Goal: Task Accomplishment & Management: Use online tool/utility

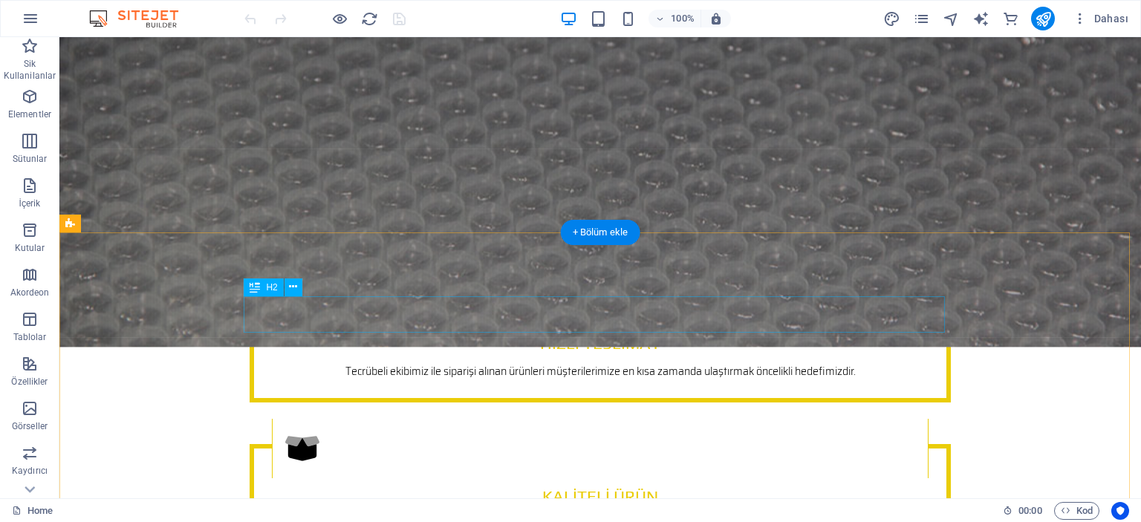
scroll to position [4235, 0]
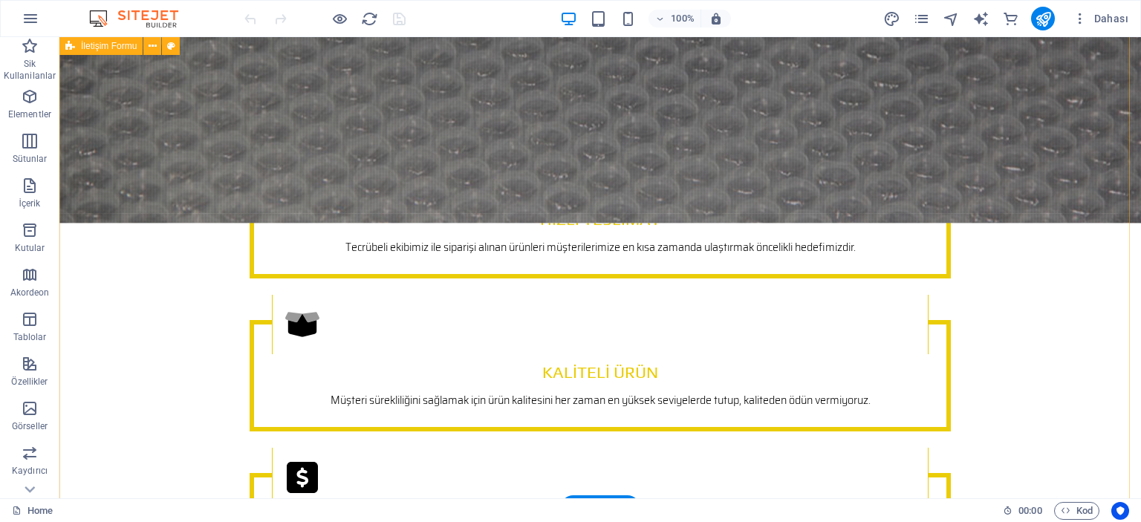
click at [119, 47] on span "İletişim Formu" at bounding box center [109, 46] width 56 height 9
click at [150, 47] on icon at bounding box center [153, 47] width 8 height 16
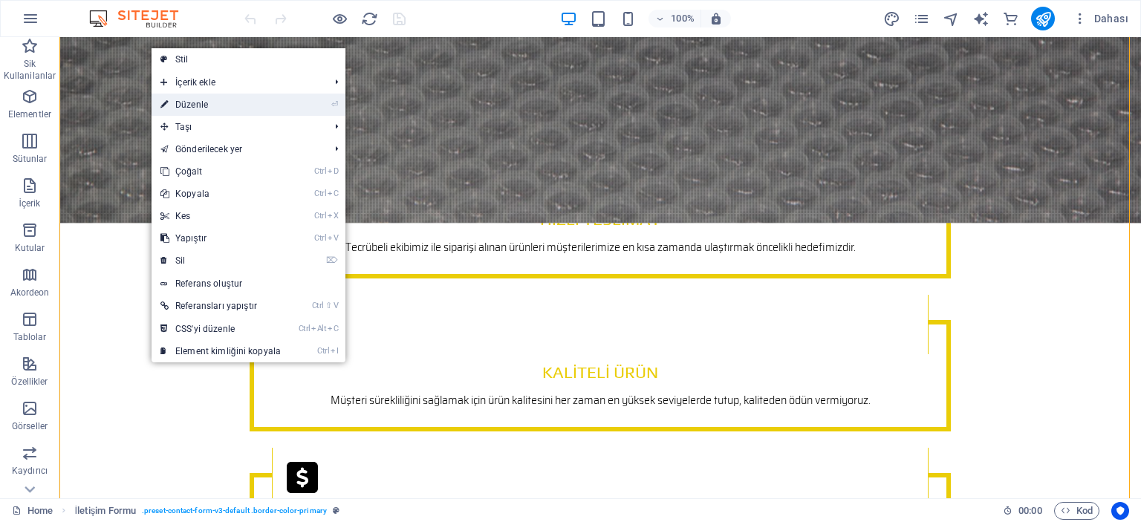
drag, startPoint x: 192, startPoint y: 103, endPoint x: 87, endPoint y: 268, distance: 196.4
click at [192, 103] on link "⏎ Düzenle" at bounding box center [221, 105] width 138 height 22
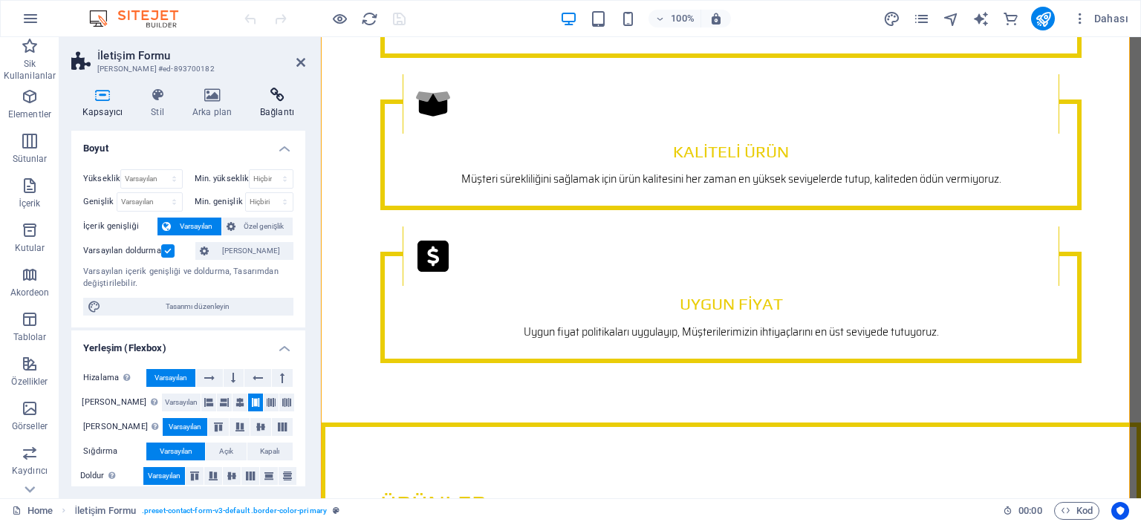
click at [276, 98] on icon at bounding box center [277, 95] width 56 height 15
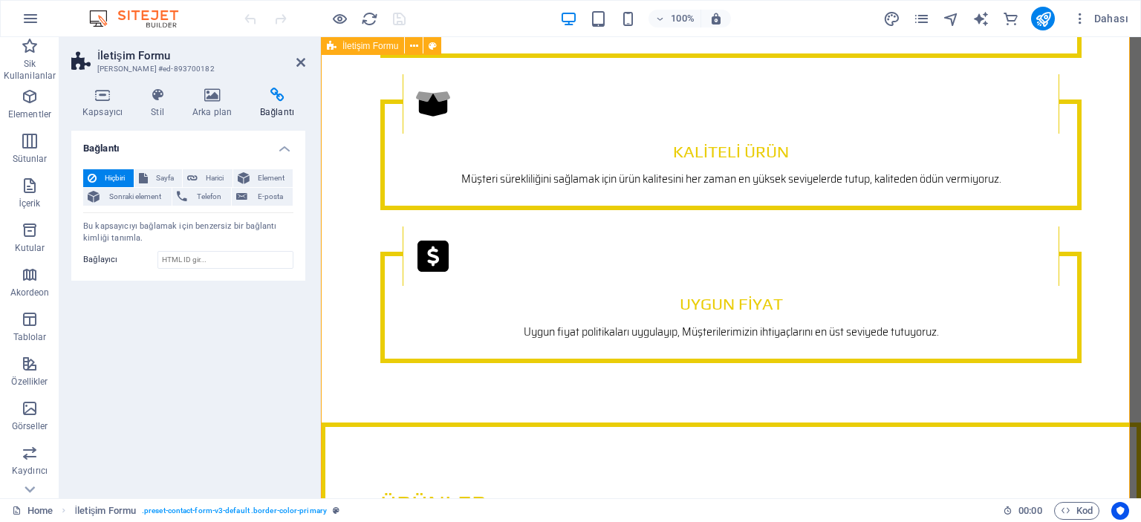
click at [207, 103] on h4 "Arka plan" at bounding box center [215, 103] width 68 height 31
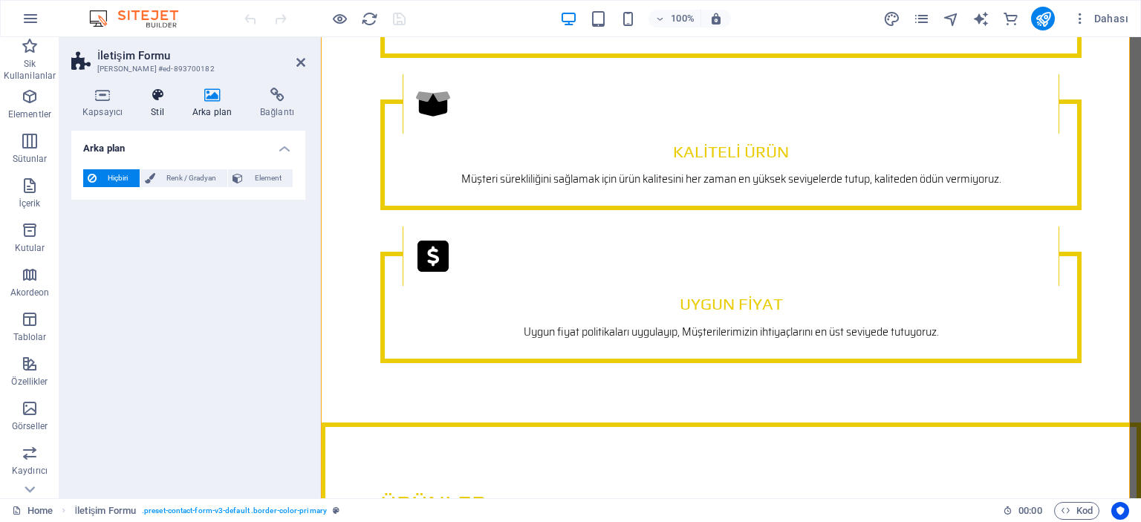
click at [155, 101] on icon at bounding box center [158, 95] width 36 height 15
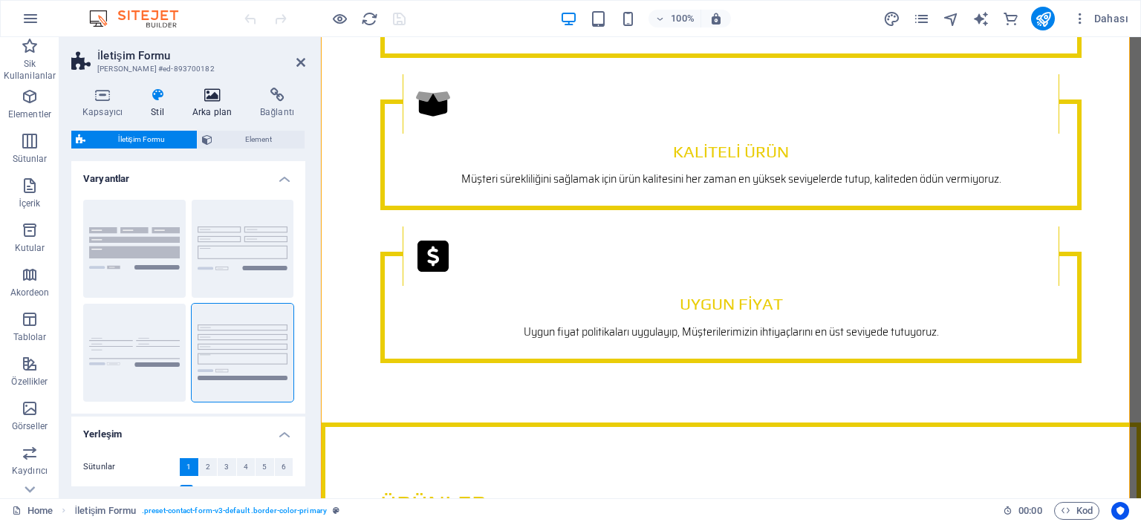
click at [197, 101] on icon at bounding box center [212, 95] width 62 height 15
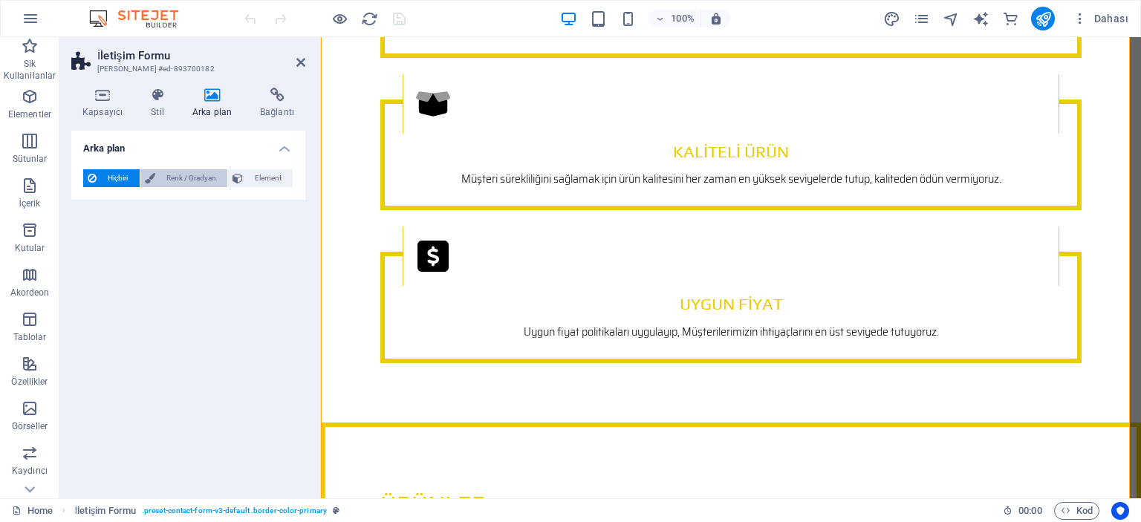
click at [178, 175] on span "Renk / Gradyan" at bounding box center [192, 178] width 64 height 18
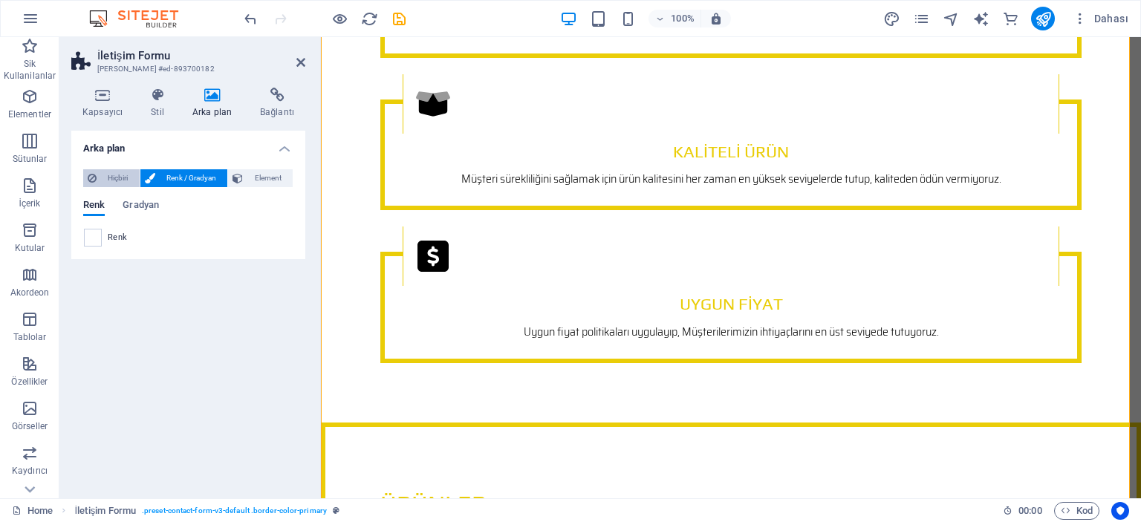
click at [107, 174] on span "Hiçbiri" at bounding box center [118, 178] width 34 height 18
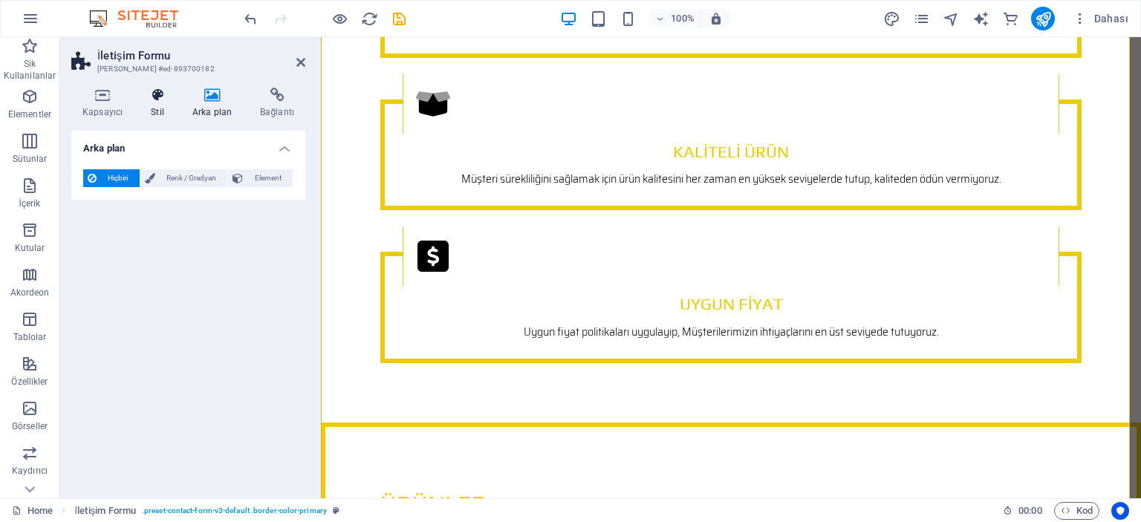
click at [149, 106] on h4 "Stil" at bounding box center [161, 103] width 42 height 31
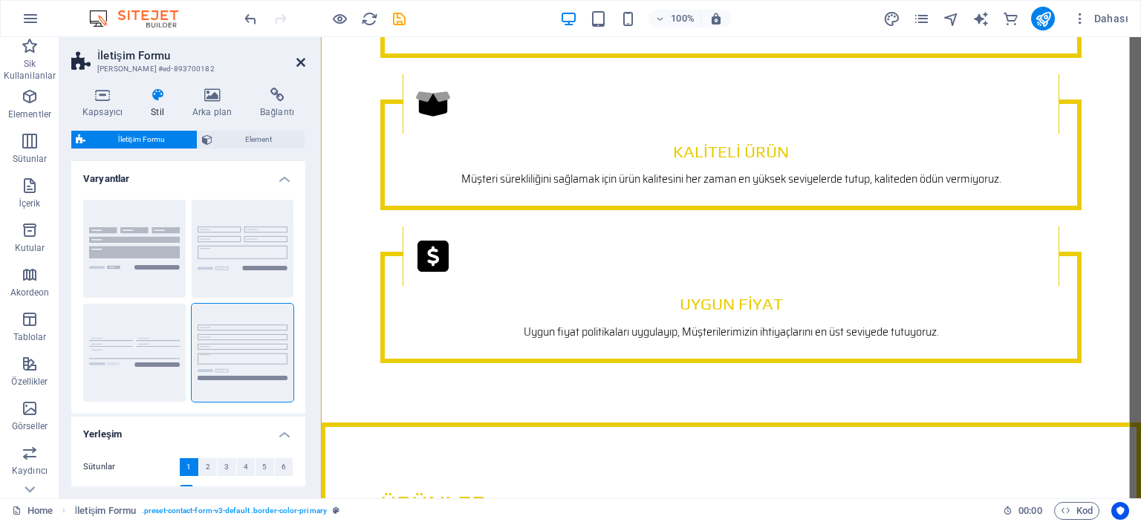
click at [299, 62] on icon at bounding box center [300, 62] width 9 height 12
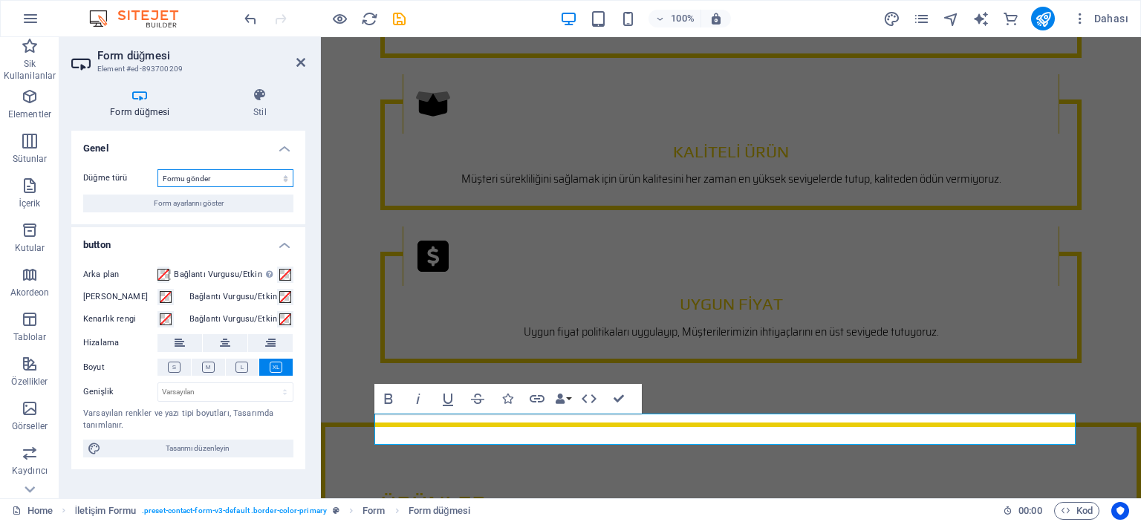
click at [253, 175] on select "Formu gönder Formu sıfırla Eylem yok" at bounding box center [226, 178] width 136 height 18
click at [296, 164] on div "Düğme türü Formu gönder Formu sıfırla Eylem yok Form ayarlarını göster" at bounding box center [188, 191] width 234 height 67
click at [187, 177] on select "Formu gönder Formu sıfırla Eylem yok" at bounding box center [226, 178] width 136 height 18
click at [158, 169] on select "Formu gönder Formu sıfırla Eylem yok" at bounding box center [226, 178] width 136 height 18
click at [187, 200] on span "Form ayarlarını göster" at bounding box center [189, 204] width 70 height 18
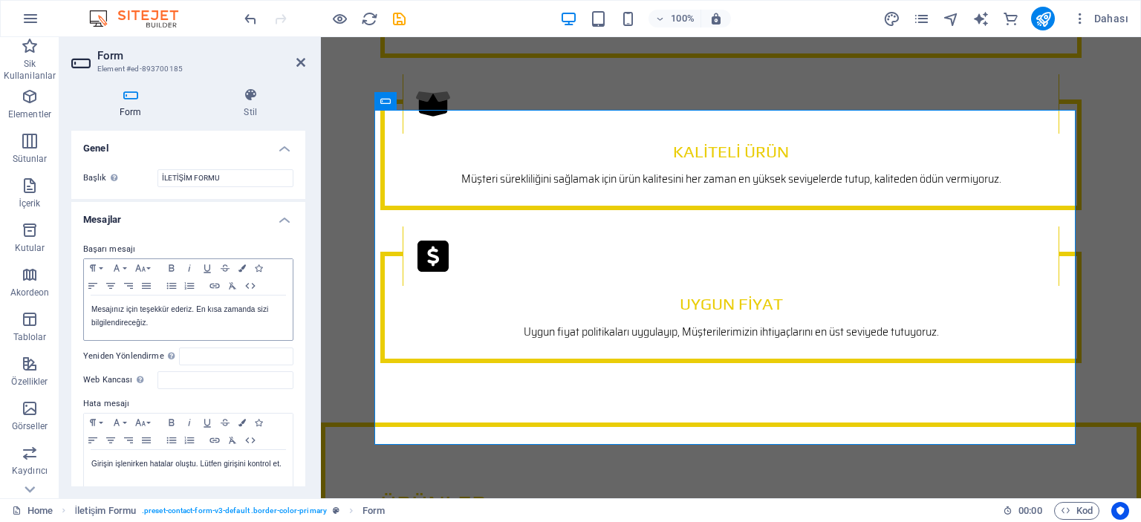
scroll to position [74, 0]
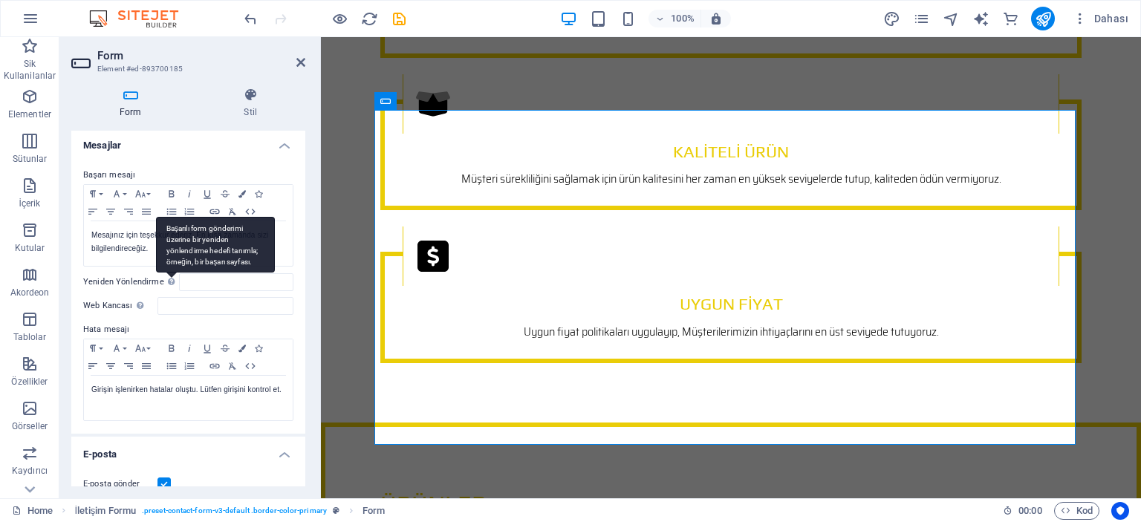
click at [169, 273] on div "Başarılı form gönderimi üzerine bir yeniden yönlendirme hedefi tanımla; örneğin…" at bounding box center [215, 245] width 119 height 56
click at [179, 281] on input "Yeniden Yönlendirme Başarılı form gönderimi üzerine bir yeniden yönlendirme hed…" at bounding box center [236, 282] width 114 height 18
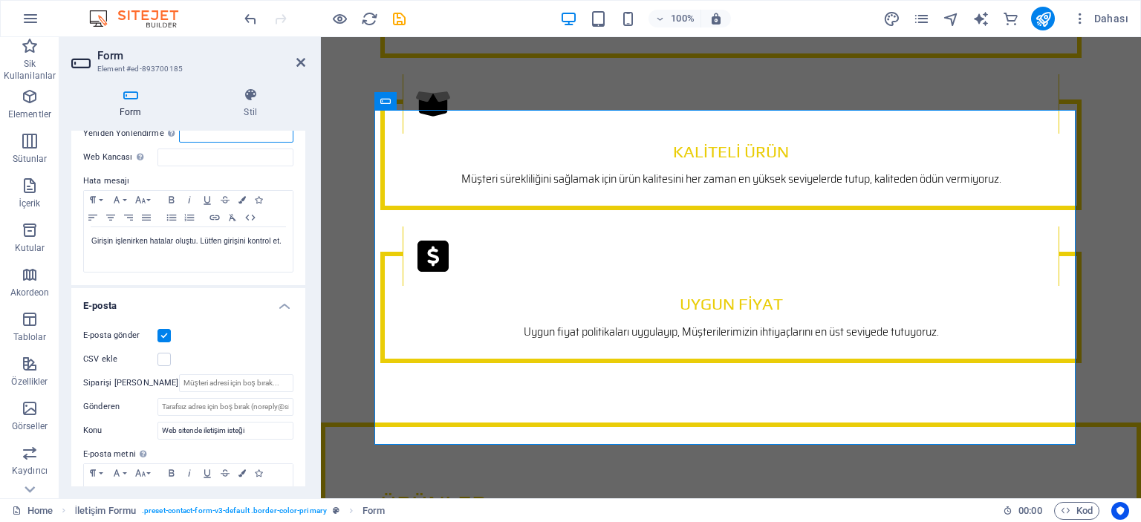
scroll to position [297, 0]
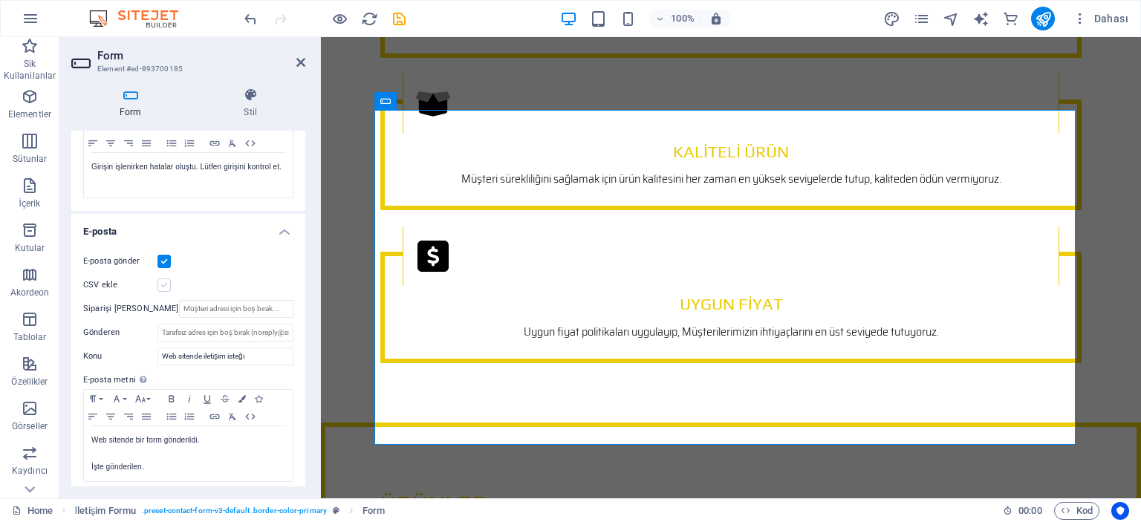
click at [161, 284] on label at bounding box center [164, 285] width 13 height 13
click at [0, 0] on input "CSV ekle" at bounding box center [0, 0] width 0 height 0
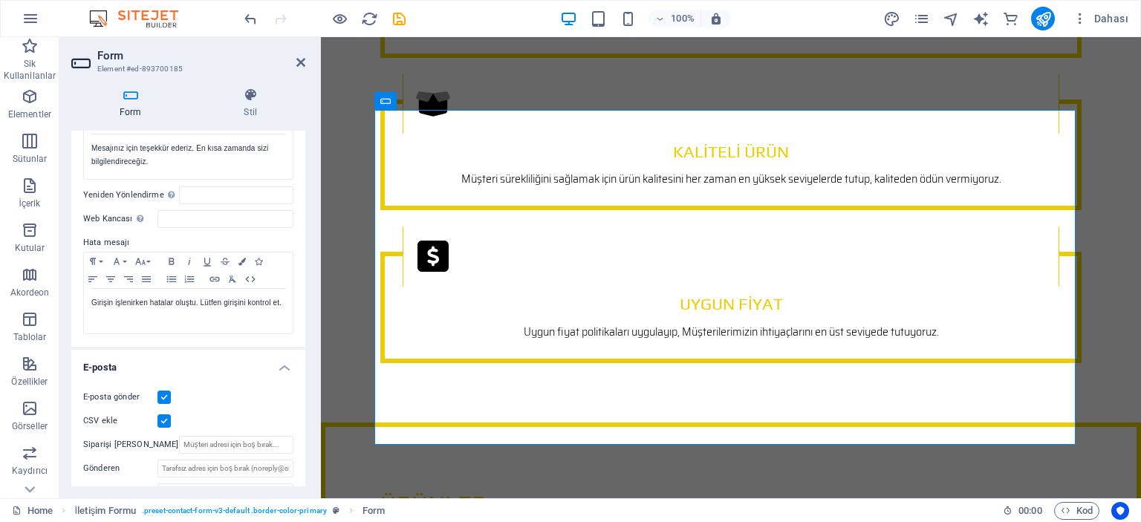
scroll to position [0, 0]
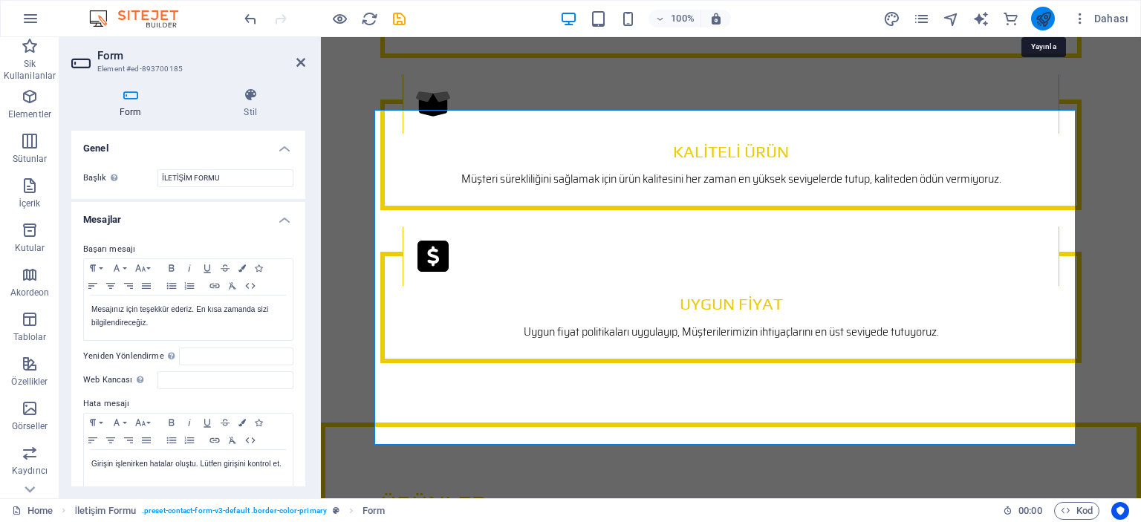
click at [1043, 19] on icon "publish" at bounding box center [1043, 18] width 17 height 17
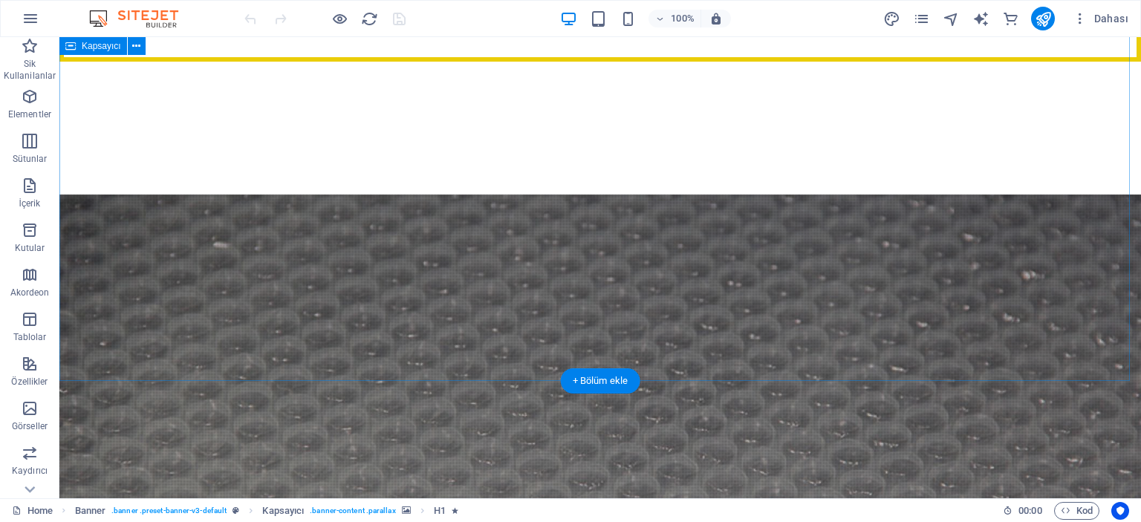
scroll to position [4235, 0]
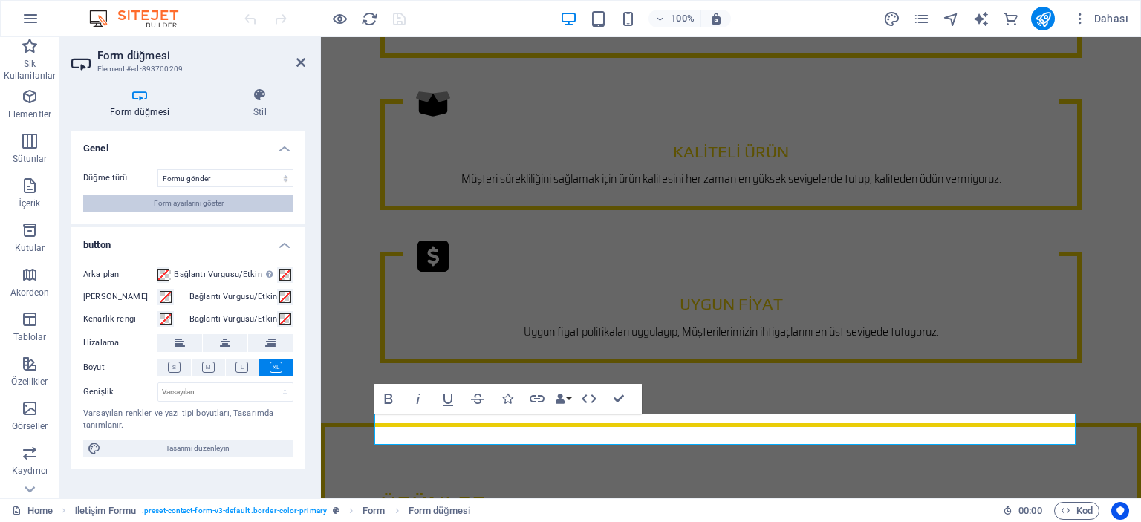
click at [184, 198] on span "Form ayarlarını göster" at bounding box center [189, 204] width 70 height 18
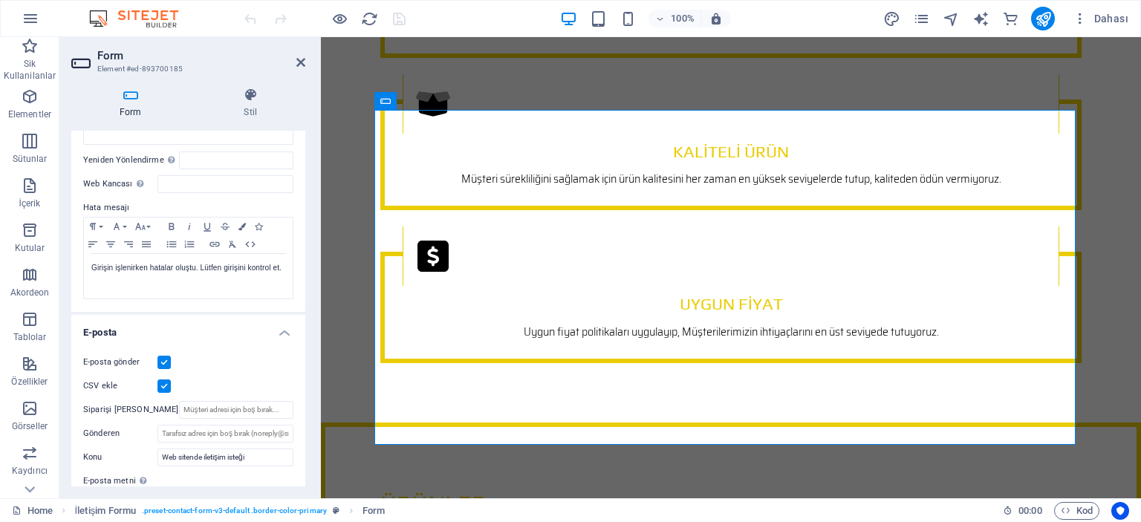
scroll to position [223, 0]
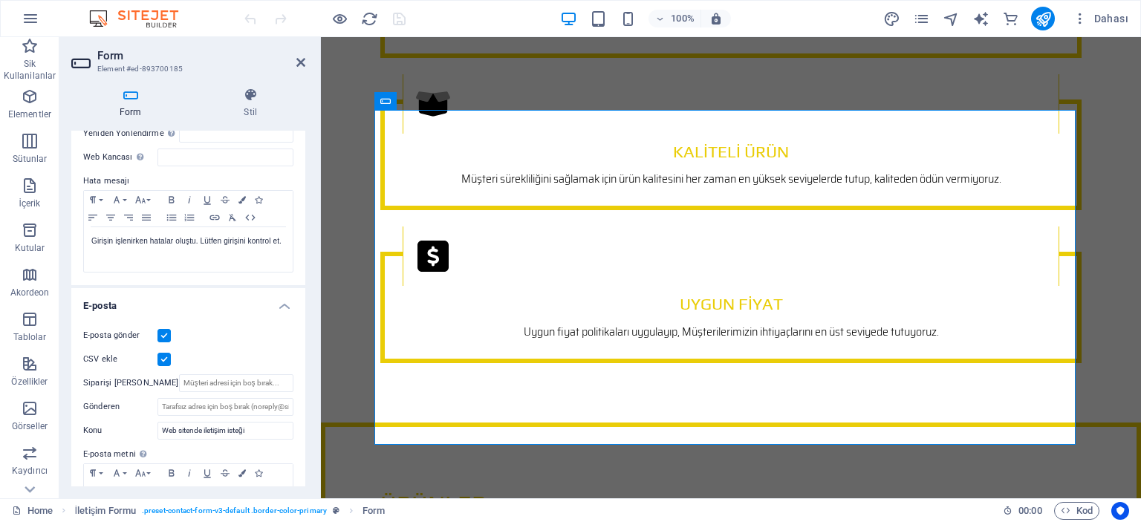
click at [163, 357] on label at bounding box center [164, 359] width 13 height 13
click at [0, 0] on input "CSV ekle" at bounding box center [0, 0] width 0 height 0
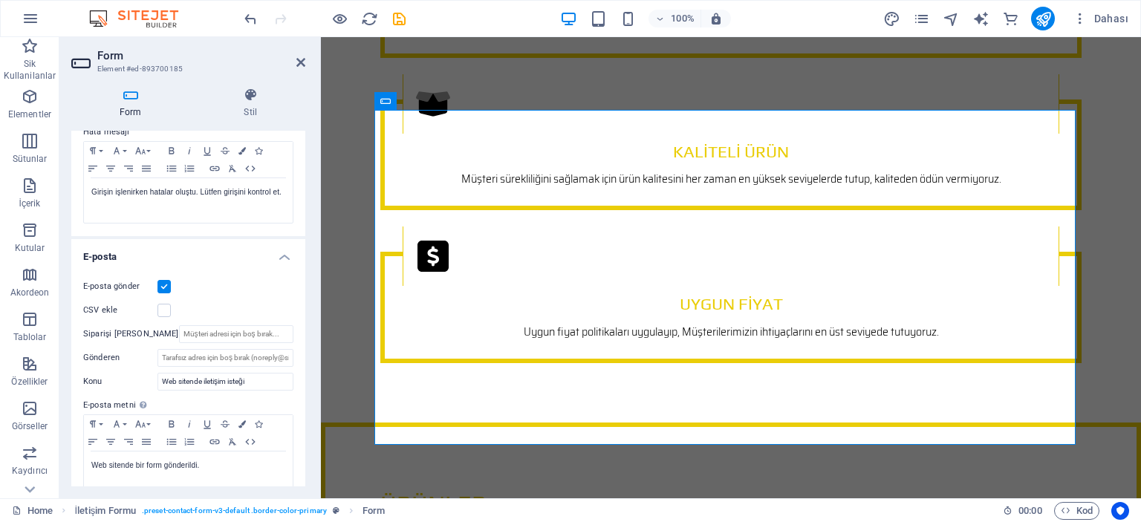
scroll to position [297, 0]
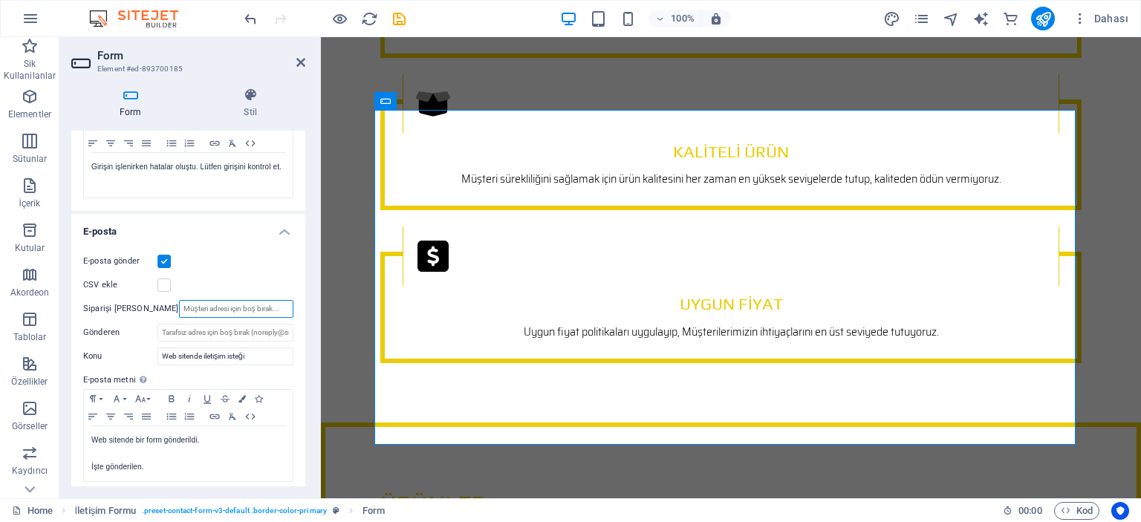
click at [179, 307] on input "Siparişi [PERSON_NAME]" at bounding box center [236, 309] width 114 height 18
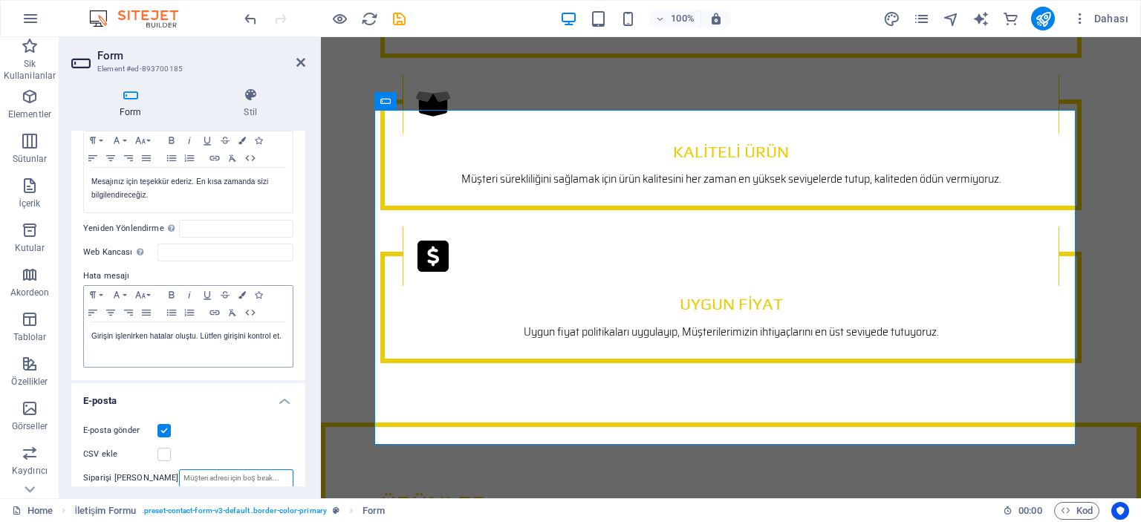
scroll to position [27, 0]
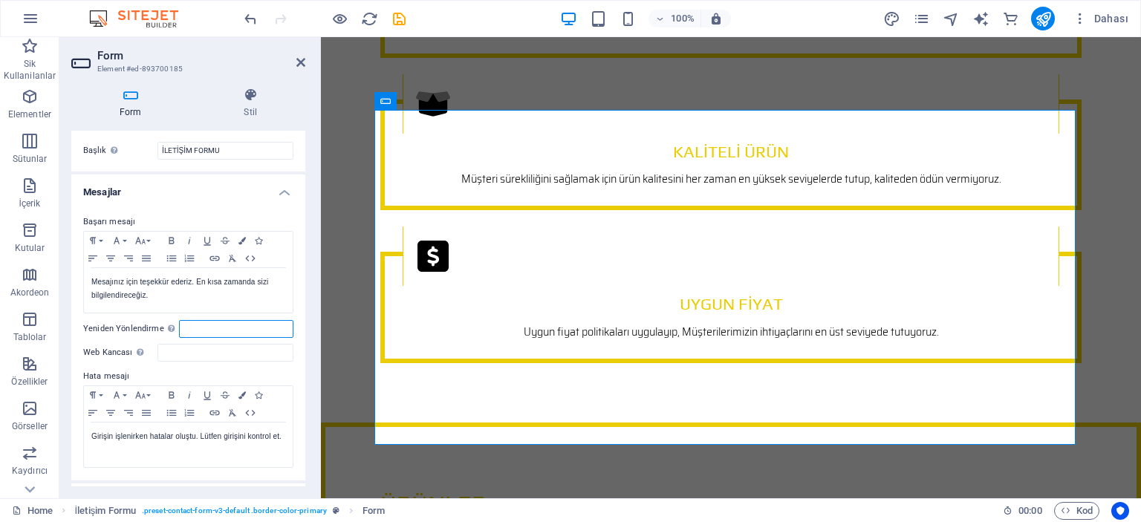
click at [187, 329] on input "Yeniden Yönlendirme Başarılı form gönderimi üzerine bir yeniden yönlendirme hed…" at bounding box center [236, 329] width 114 height 18
click at [171, 351] on input "Web Kancası Web kancası, bu formdan başka bir sunucuya gönderilen anlık bildiri…" at bounding box center [226, 353] width 136 height 18
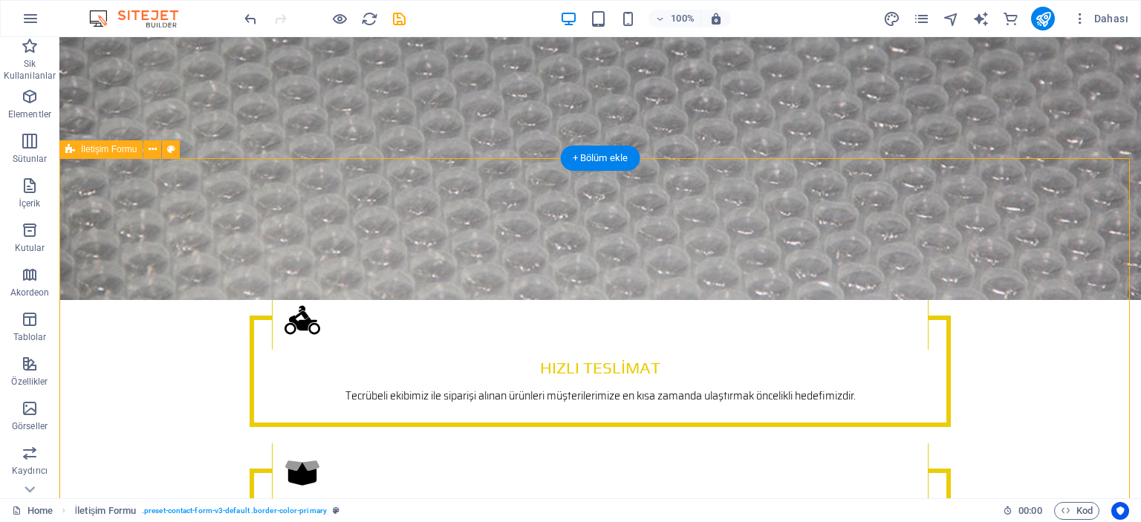
scroll to position [4384, 0]
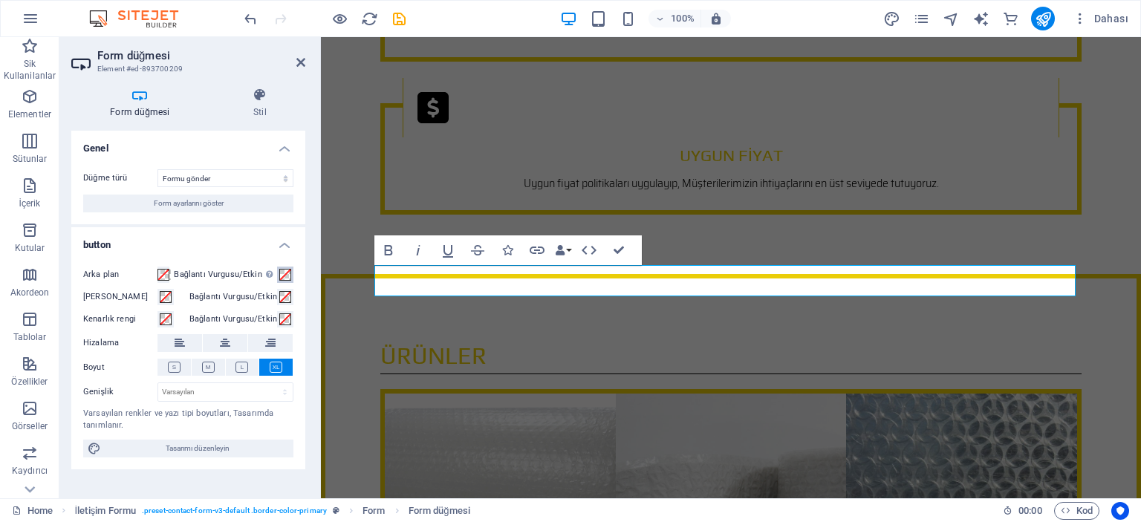
click at [290, 273] on span at bounding box center [285, 275] width 12 height 12
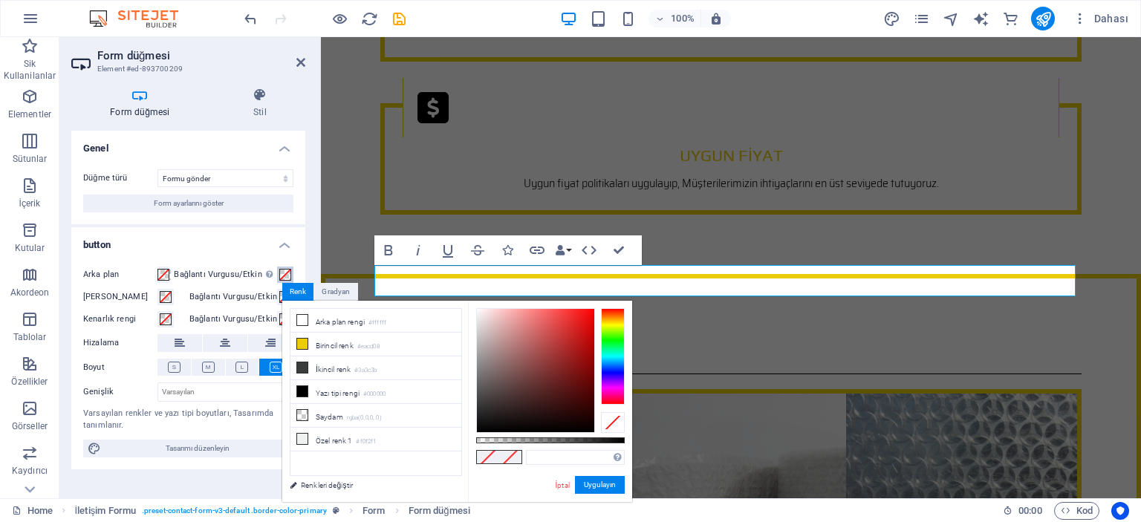
click at [290, 273] on span at bounding box center [285, 275] width 12 height 12
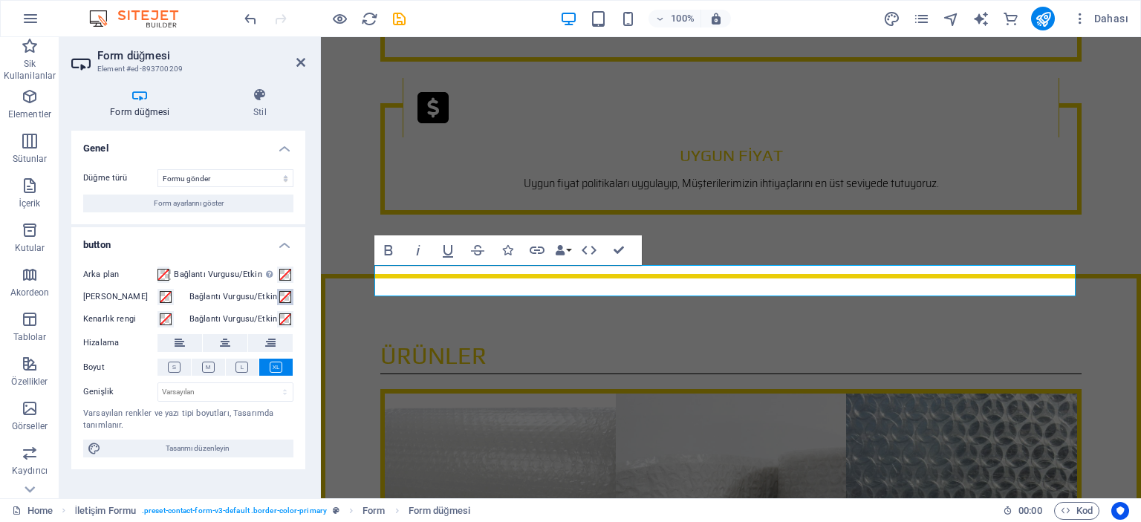
click at [283, 296] on span at bounding box center [285, 297] width 12 height 12
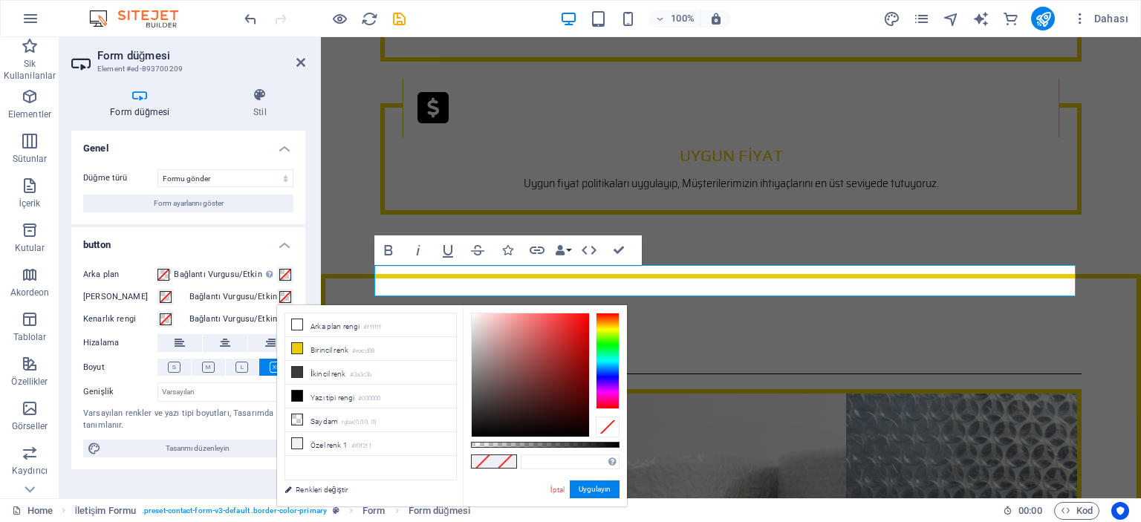
click at [283, 296] on span at bounding box center [285, 297] width 12 height 12
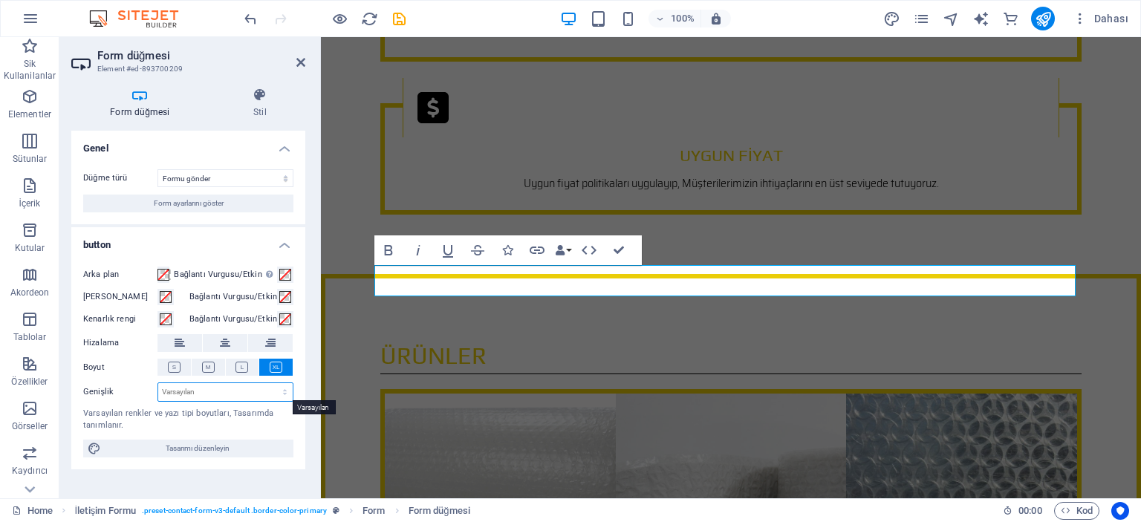
click at [217, 392] on select "Varsayılan px rem % em vh vw" at bounding box center [225, 392] width 134 height 18
click at [250, 178] on select "Formu gönder Formu sıfırla Eylem yok" at bounding box center [226, 178] width 136 height 18
click at [158, 169] on select "Formu gönder Formu sıfırla Eylem yok" at bounding box center [226, 178] width 136 height 18
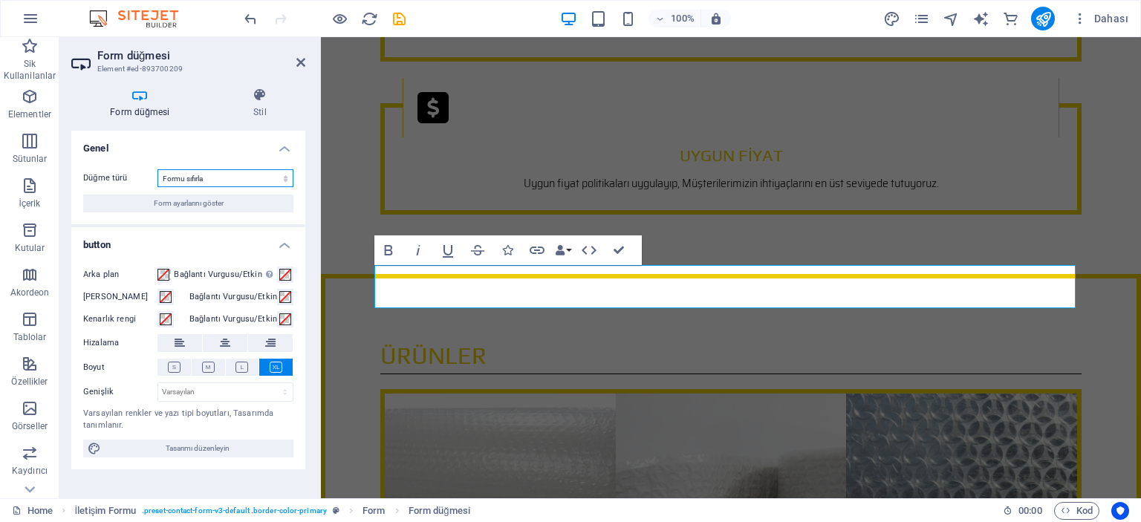
click at [204, 174] on select "Formu gönder Formu sıfırla Eylem yok" at bounding box center [226, 178] width 136 height 18
click at [158, 169] on select "Formu gönder Formu sıfırla Eylem yok" at bounding box center [226, 178] width 136 height 18
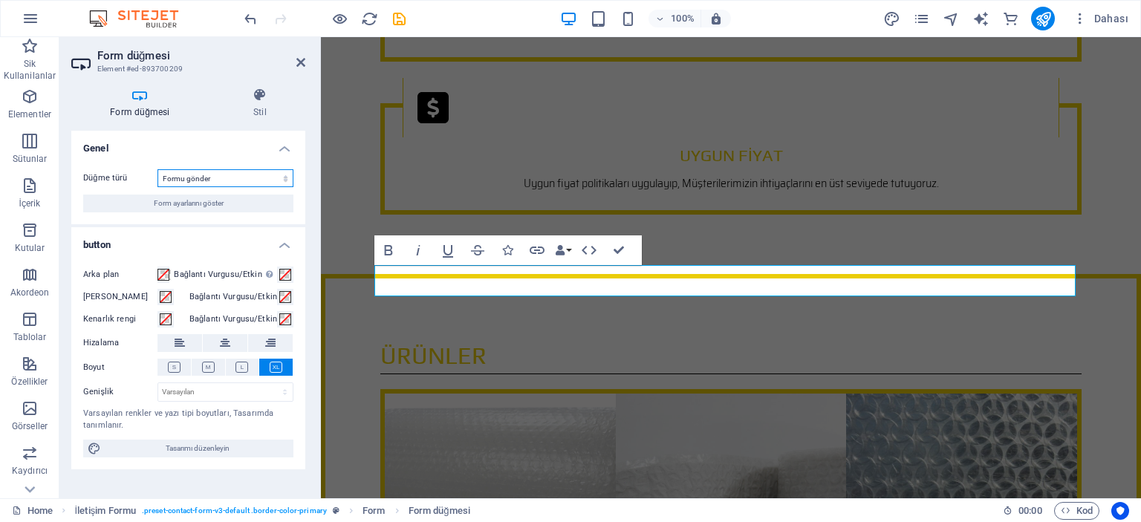
click at [201, 178] on select "Formu gönder Formu sıfırla Eylem yok" at bounding box center [226, 178] width 136 height 18
click at [158, 169] on select "Formu gönder Formu sıfırla Eylem yok" at bounding box center [226, 178] width 136 height 18
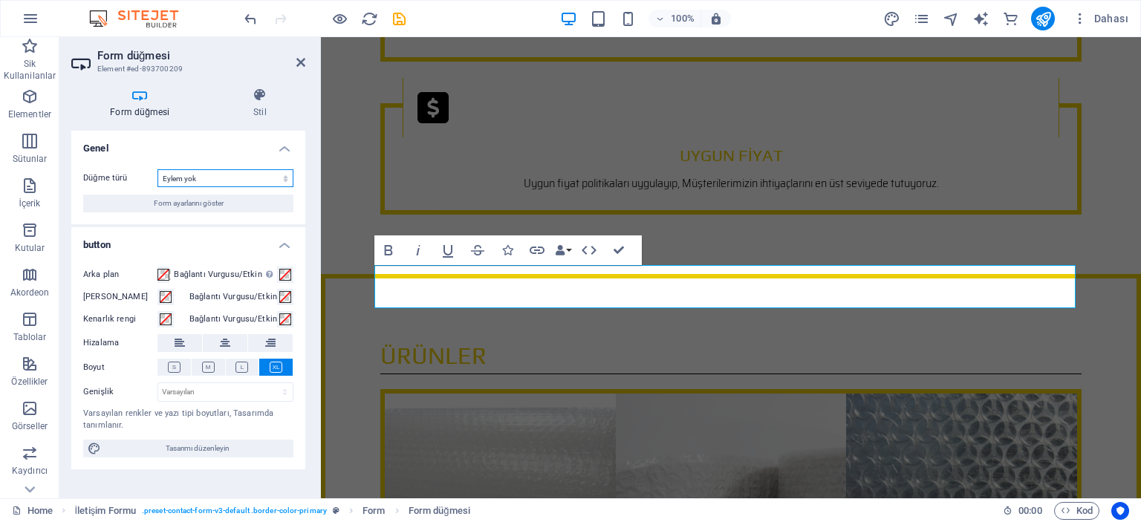
click at [210, 174] on select "Formu gönder Formu sıfırla Eylem yok" at bounding box center [226, 178] width 136 height 18
select select "submit"
click at [158, 169] on select "Formu gönder Formu sıfırla Eylem yok" at bounding box center [226, 178] width 136 height 18
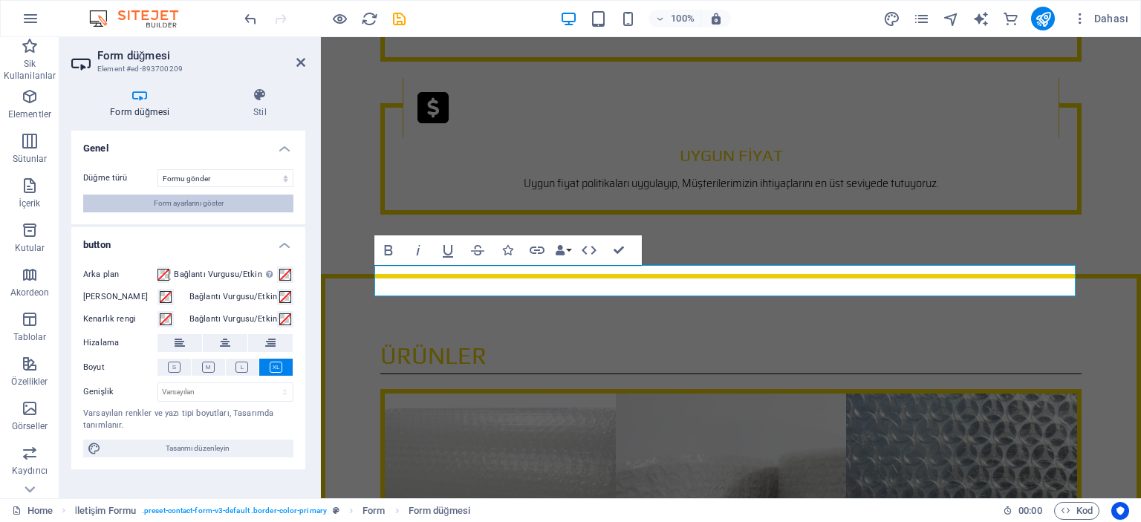
click at [210, 201] on span "Form ayarlarını göster" at bounding box center [189, 204] width 70 height 18
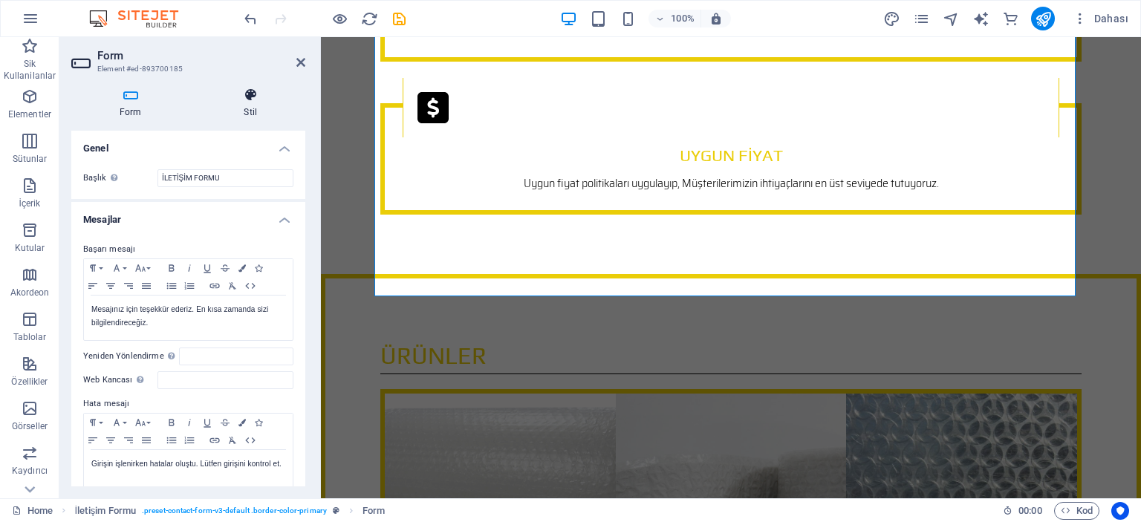
click at [248, 102] on icon at bounding box center [251, 95] width 110 height 15
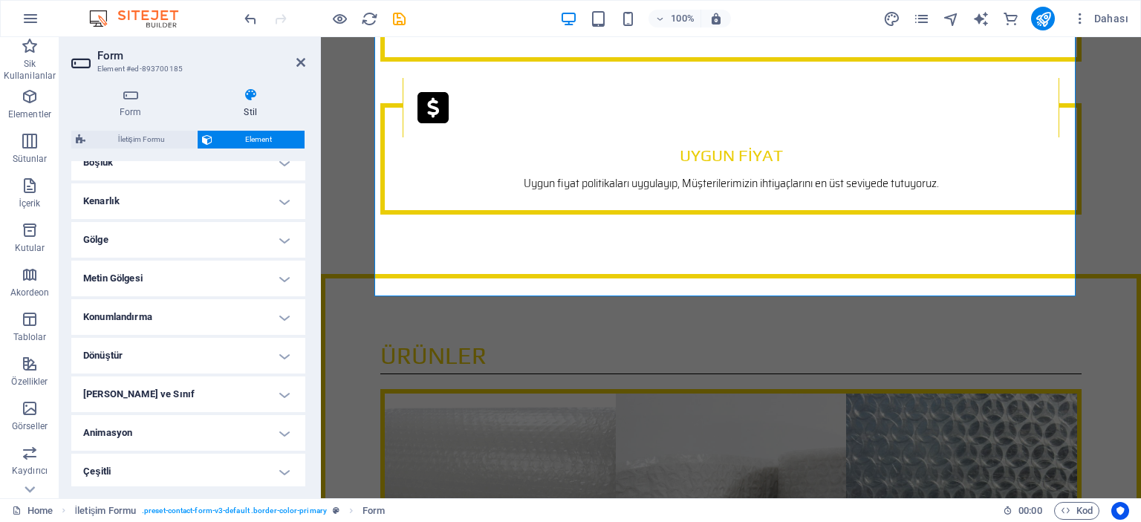
scroll to position [314, 0]
click at [169, 313] on h4 "Konumlandırma" at bounding box center [188, 315] width 234 height 36
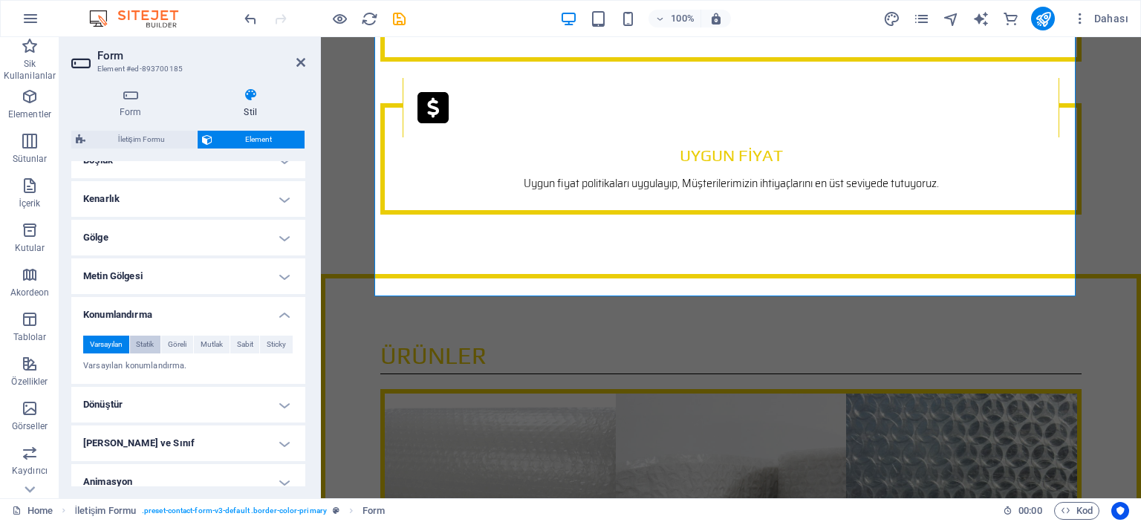
click at [140, 340] on span "Statik" at bounding box center [145, 345] width 18 height 18
click at [175, 345] on span "Göreli" at bounding box center [177, 345] width 19 height 18
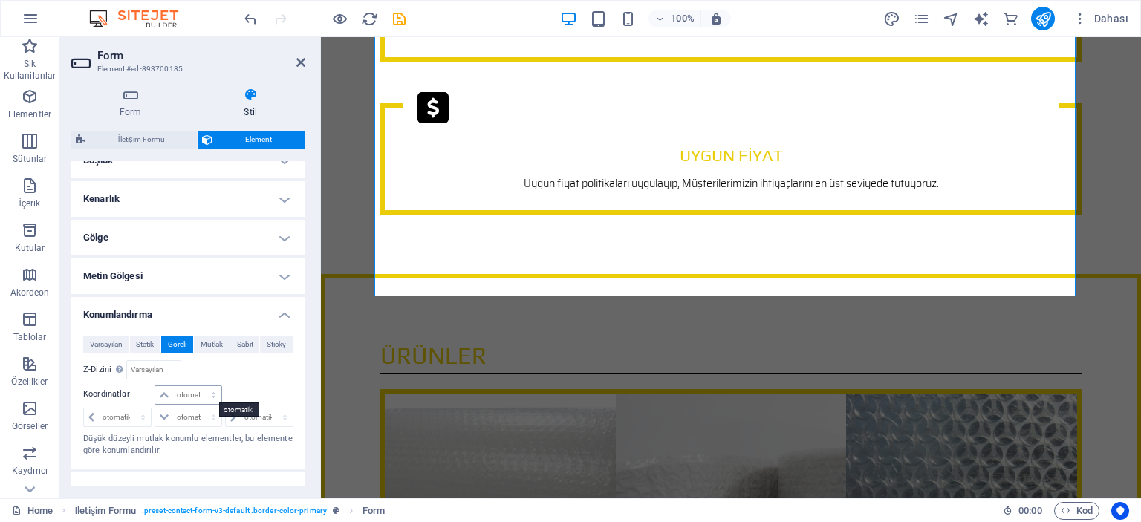
scroll to position [389, 0]
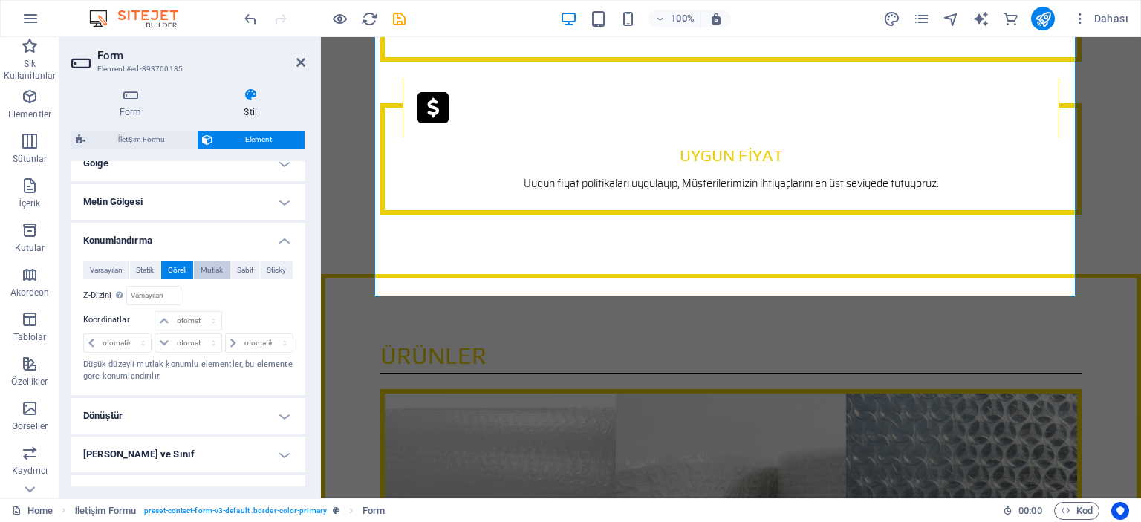
click at [211, 268] on span "Mutlak" at bounding box center [212, 271] width 22 height 18
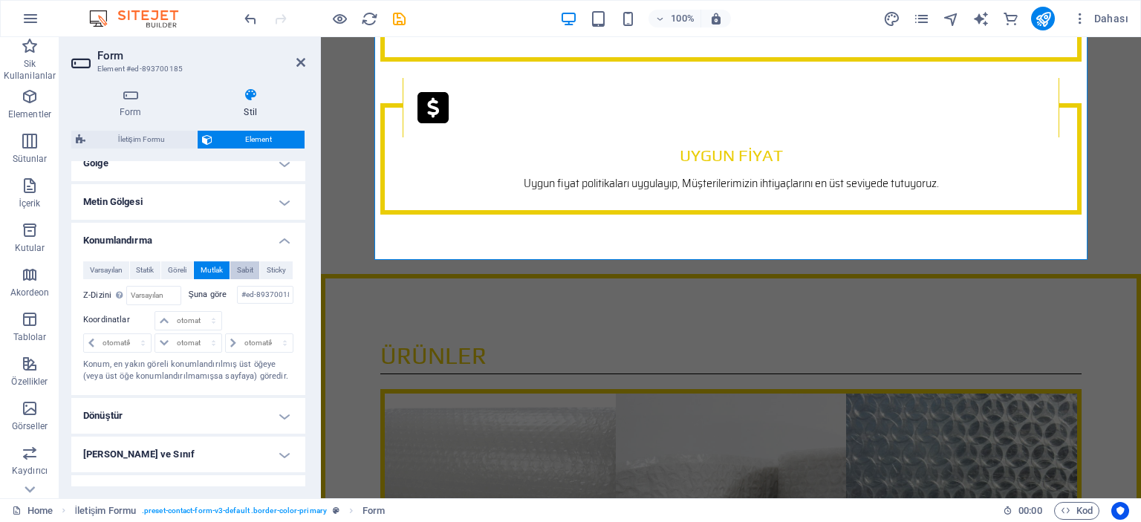
click at [240, 270] on span "Sabit" at bounding box center [245, 271] width 16 height 18
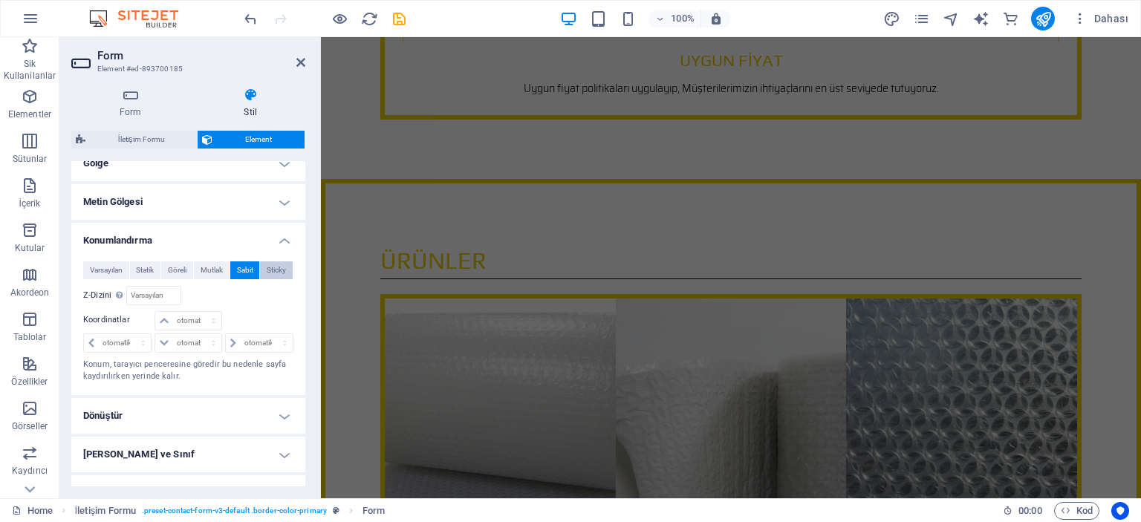
click at [273, 269] on span "Sticky" at bounding box center [276, 271] width 19 height 18
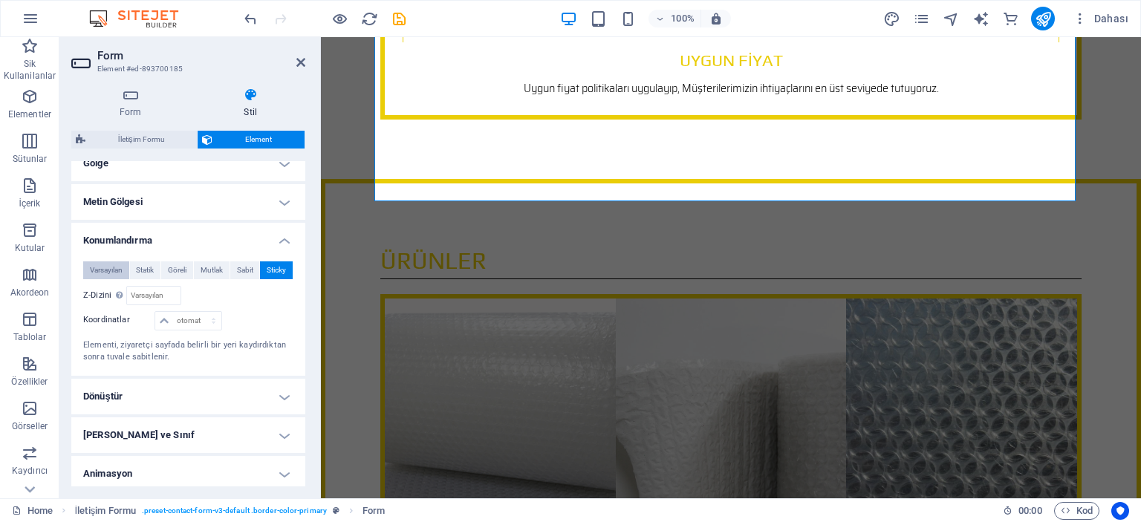
click at [111, 267] on span "Varsayılan" at bounding box center [106, 271] width 33 height 18
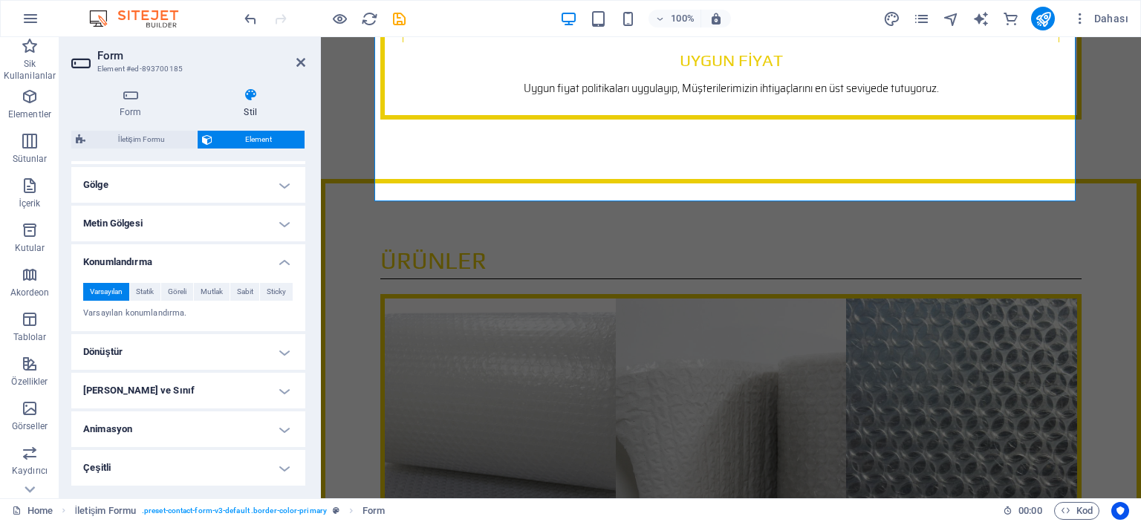
scroll to position [366, 0]
click at [280, 261] on h4 "Konumlandırma" at bounding box center [188, 259] width 234 height 27
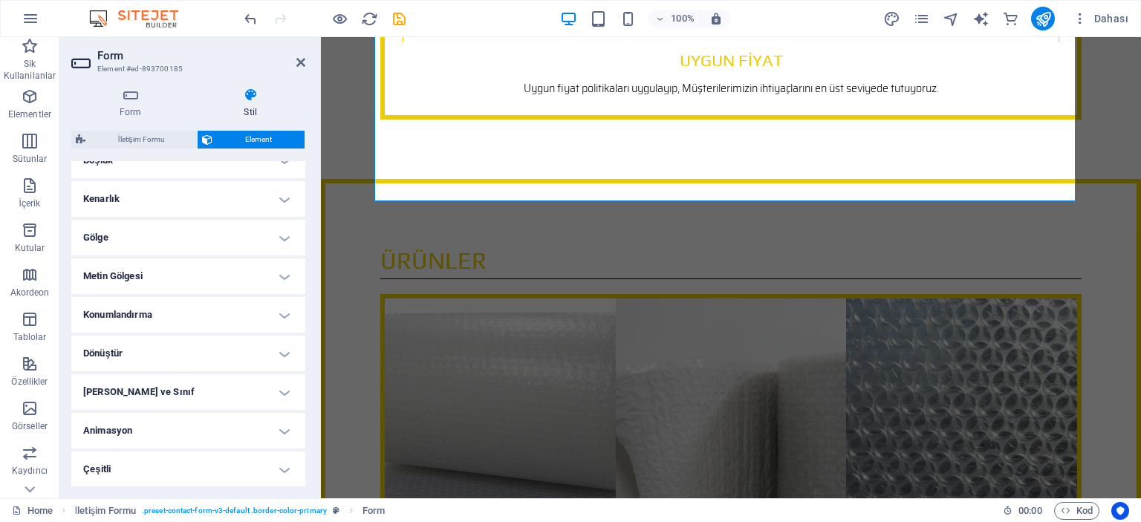
click at [280, 272] on h4 "Metin Gölgesi" at bounding box center [188, 277] width 234 height 36
click at [277, 244] on h4 "Metin Gölgesi" at bounding box center [188, 238] width 234 height 27
click at [119, 464] on h4 "Çeşitli" at bounding box center [188, 470] width 234 height 36
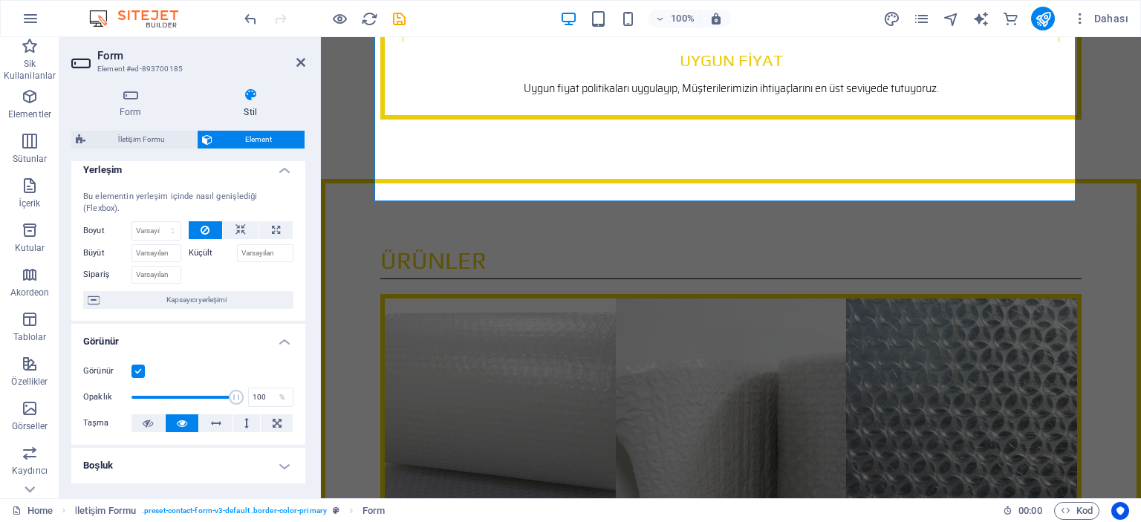
scroll to position [0, 0]
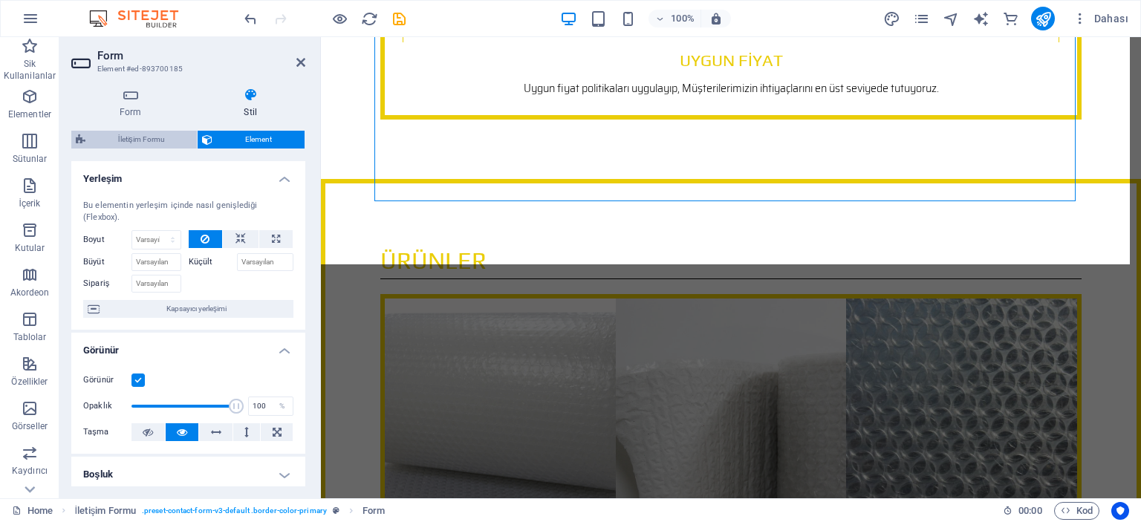
click at [152, 133] on span "İletişim Formu" at bounding box center [141, 140] width 103 height 18
select select "rem"
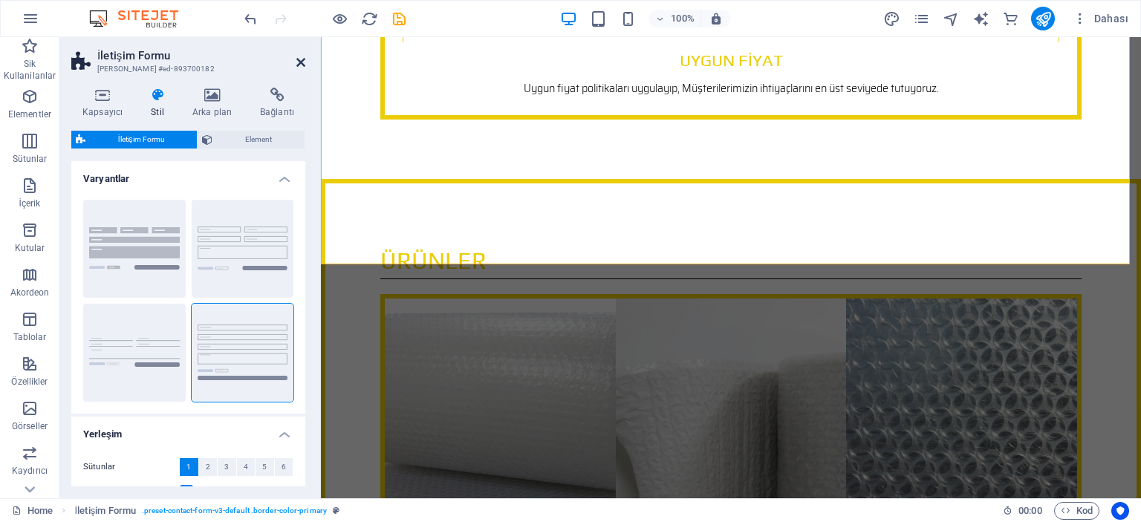
click at [301, 58] on icon at bounding box center [300, 62] width 9 height 12
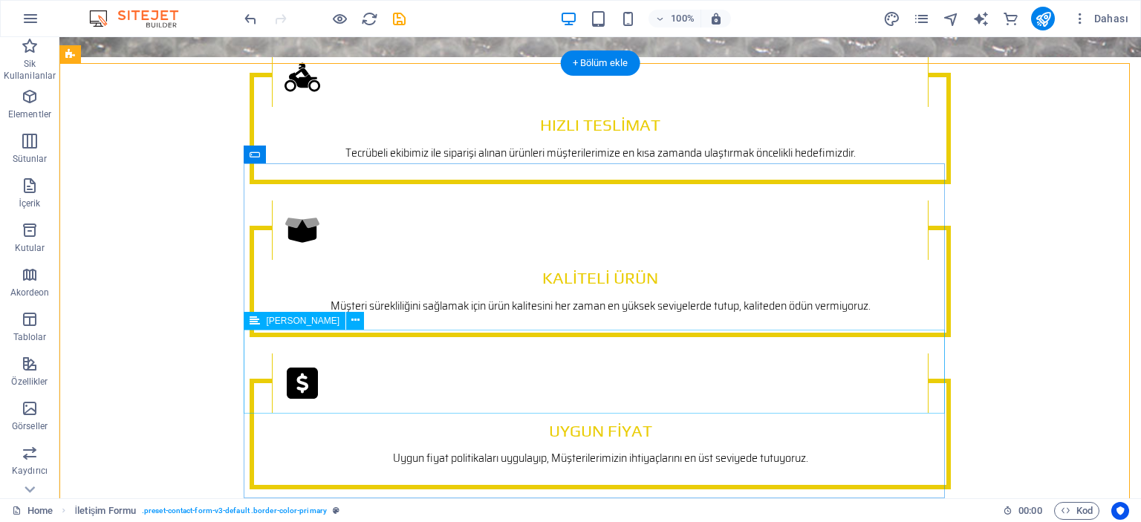
scroll to position [4331, 0]
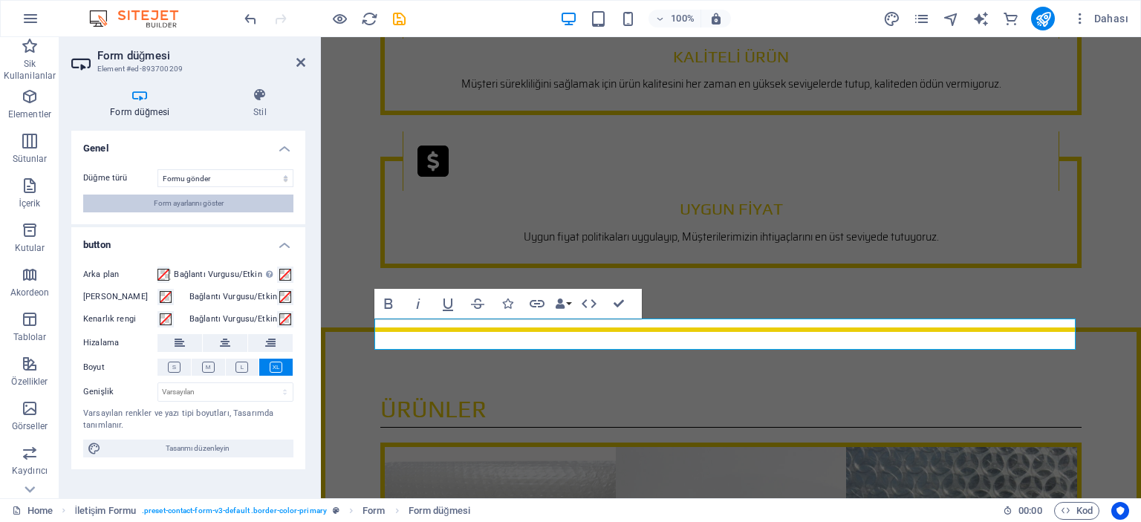
click at [184, 202] on span "Form ayarlarını göster" at bounding box center [189, 204] width 70 height 18
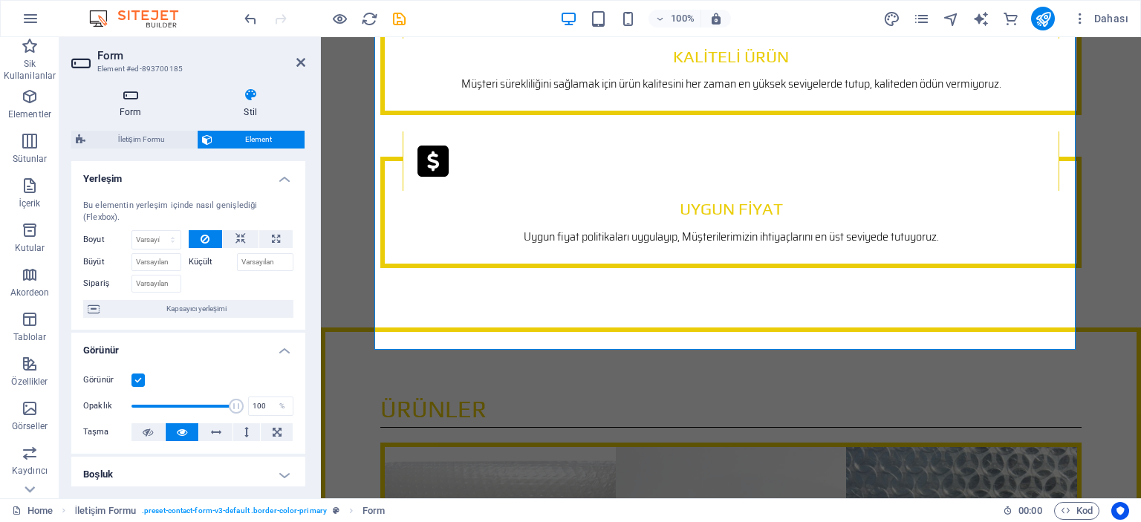
click at [137, 97] on icon at bounding box center [130, 95] width 119 height 15
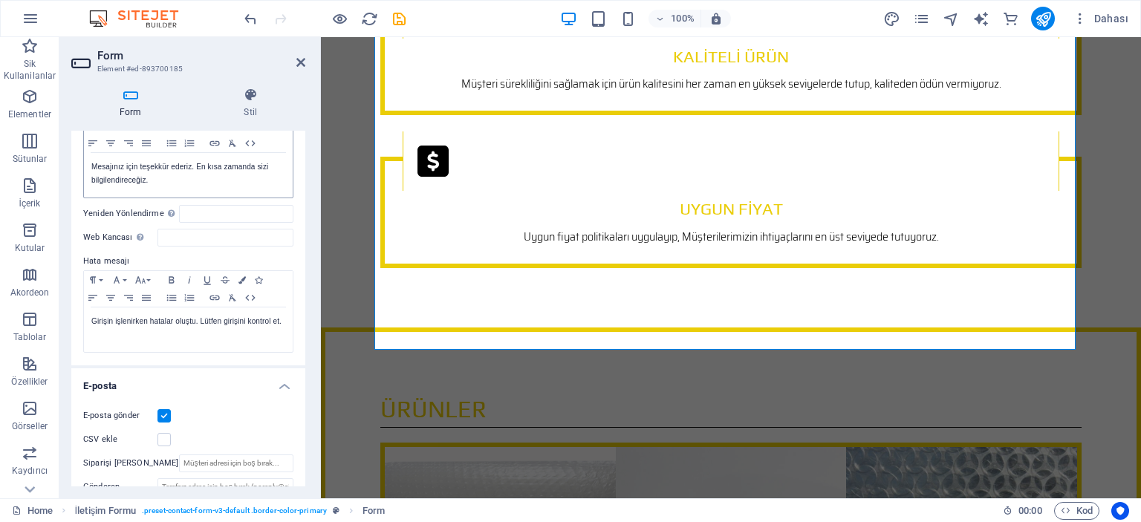
scroll to position [149, 0]
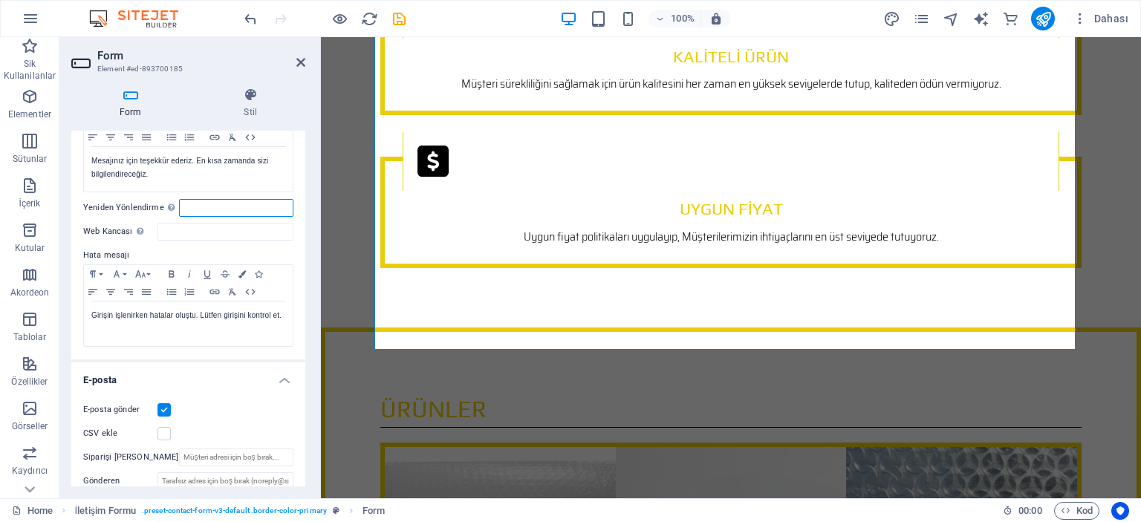
click at [192, 207] on input "Yeniden Yönlendirme Başarılı form gönderimi üzerine bir yeniden yönlendirme hed…" at bounding box center [236, 208] width 114 height 18
type input "[EMAIL_ADDRESS][DOMAIN_NAME]"
click at [176, 229] on input "Web Kancası Web kancası, bu formdan başka bir sunucuya gönderilen anlık bildiri…" at bounding box center [226, 232] width 136 height 18
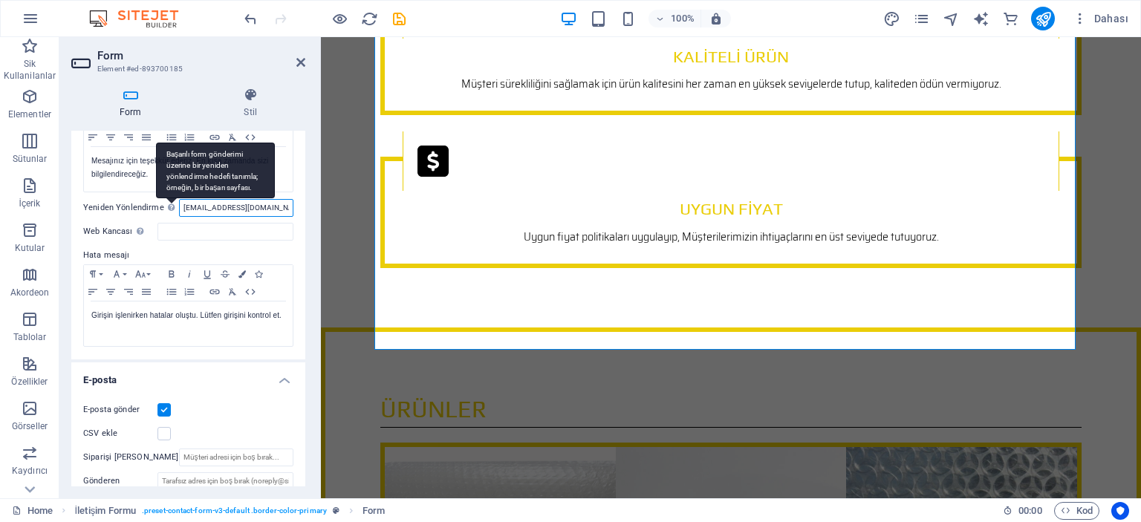
drag, startPoint x: 265, startPoint y: 206, endPoint x: 176, endPoint y: 210, distance: 89.2
click at [176, 210] on div "Yeniden Yönlendirme Başarılı form gönderimi üzerine bir yeniden yönlendirme hed…" at bounding box center [188, 208] width 210 height 18
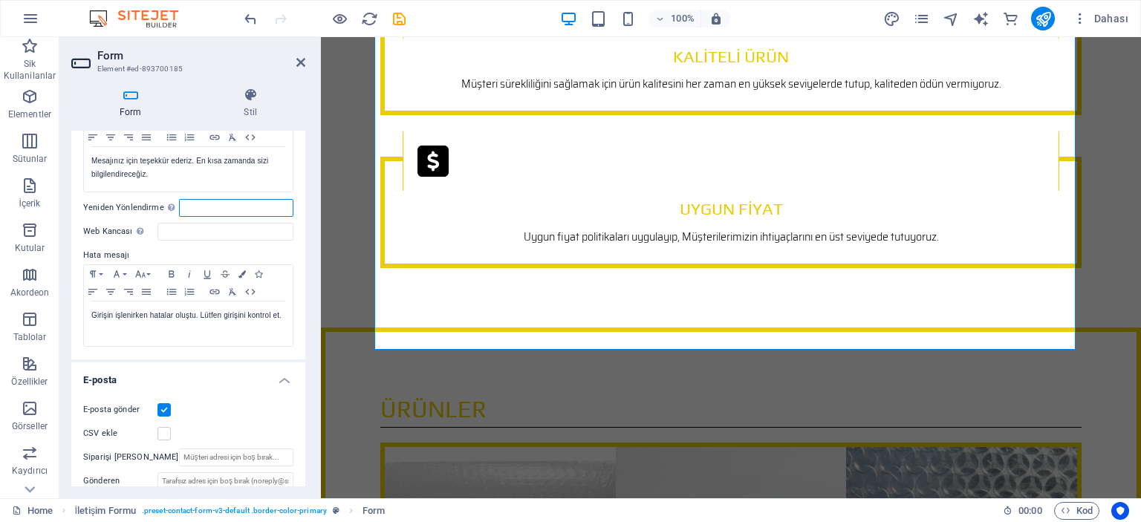
scroll to position [297, 0]
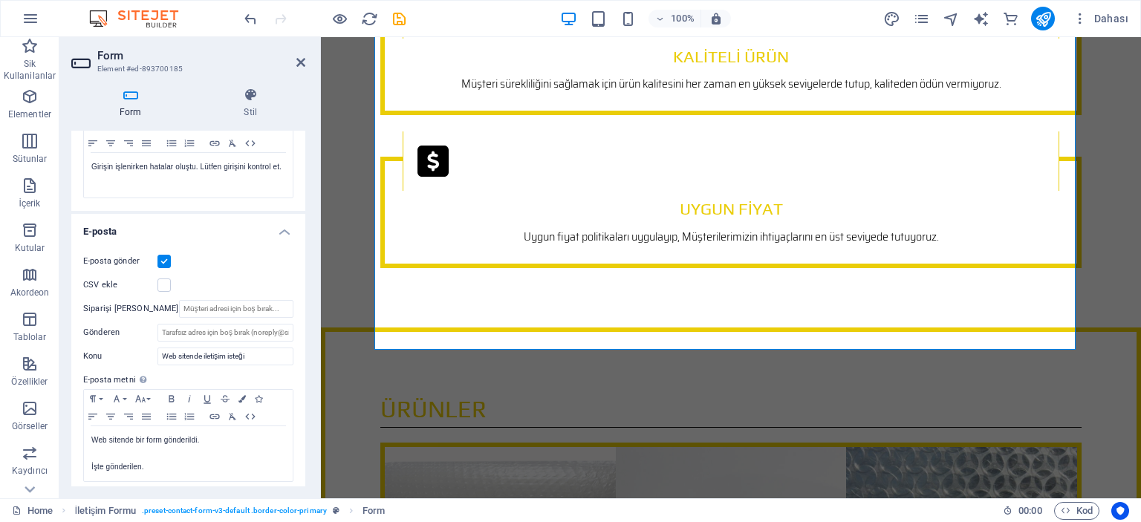
click at [161, 259] on label at bounding box center [164, 261] width 13 height 13
click at [0, 0] on input "E-posta gönder" at bounding box center [0, 0] width 0 height 0
click at [161, 259] on label at bounding box center [164, 261] width 13 height 13
click at [0, 0] on input "E-posta gönder" at bounding box center [0, 0] width 0 height 0
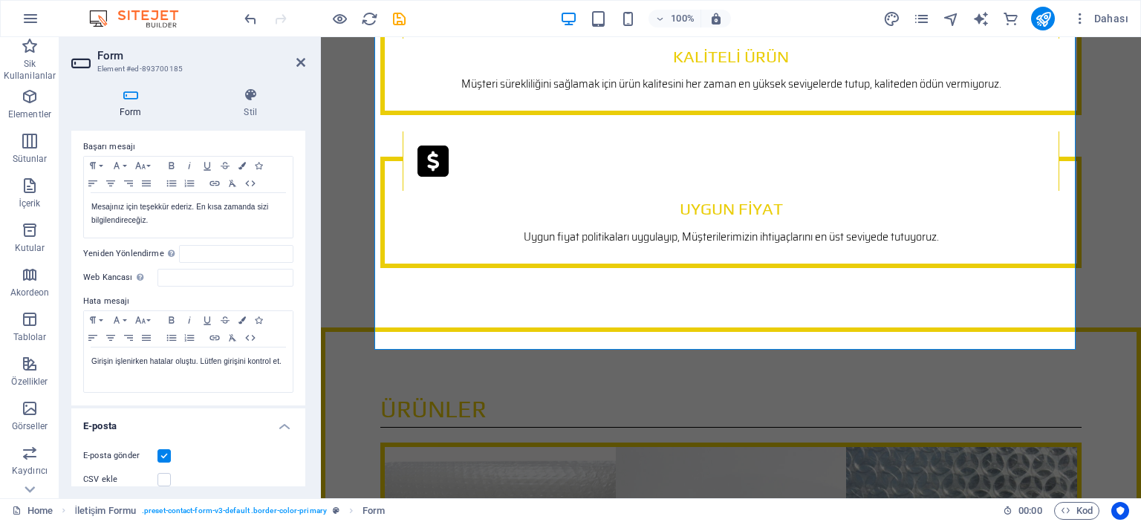
scroll to position [0, 0]
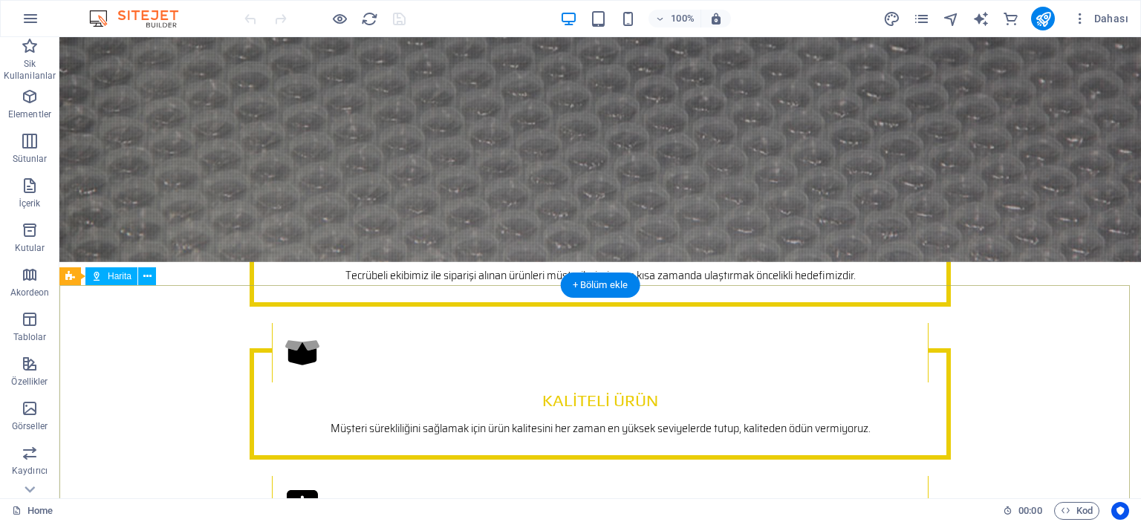
scroll to position [4458, 0]
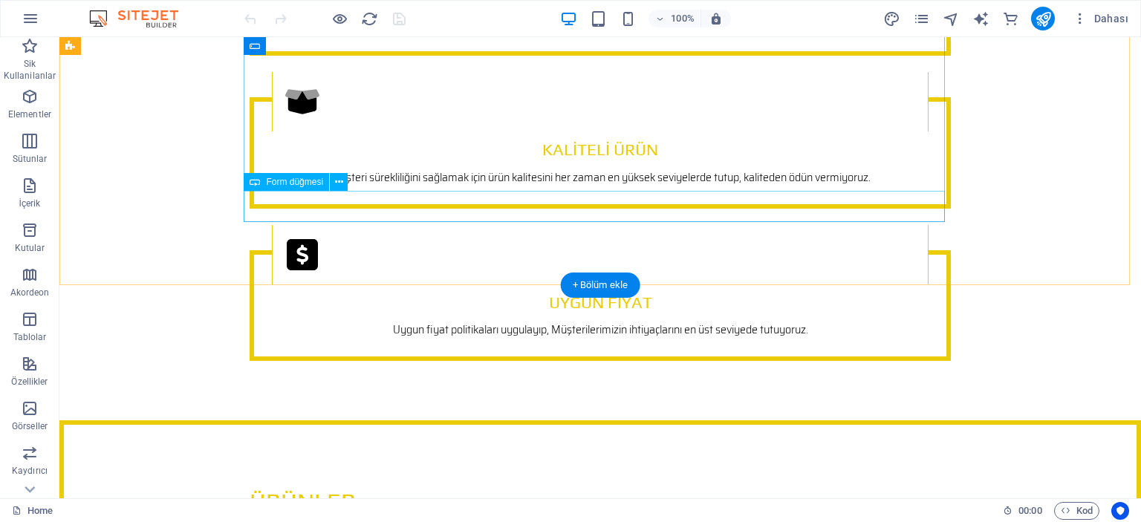
drag, startPoint x: 886, startPoint y: 198, endPoint x: 622, endPoint y: 199, distance: 263.8
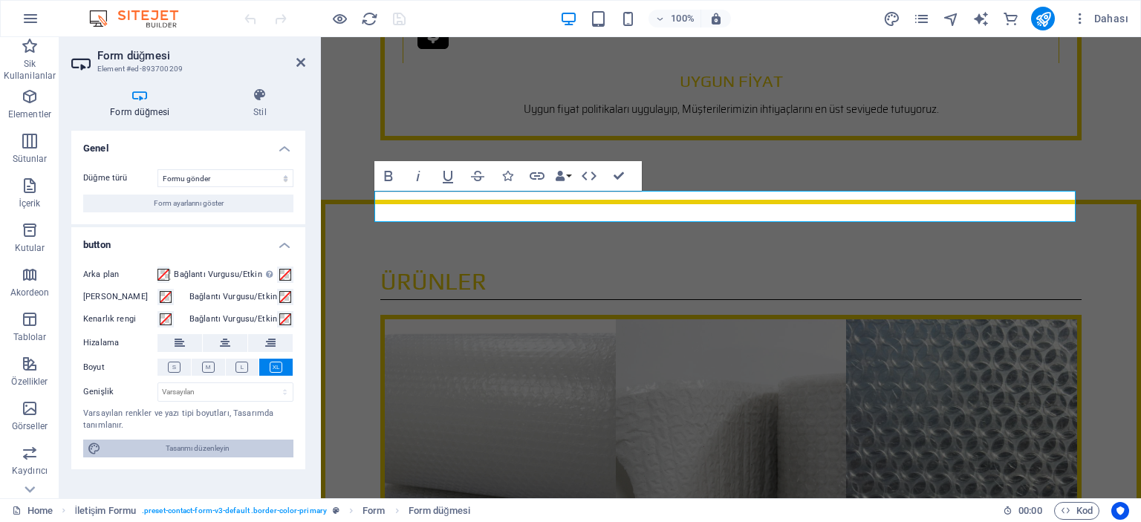
click at [178, 448] on span "Tasarımı düzenleyin" at bounding box center [198, 449] width 184 height 18
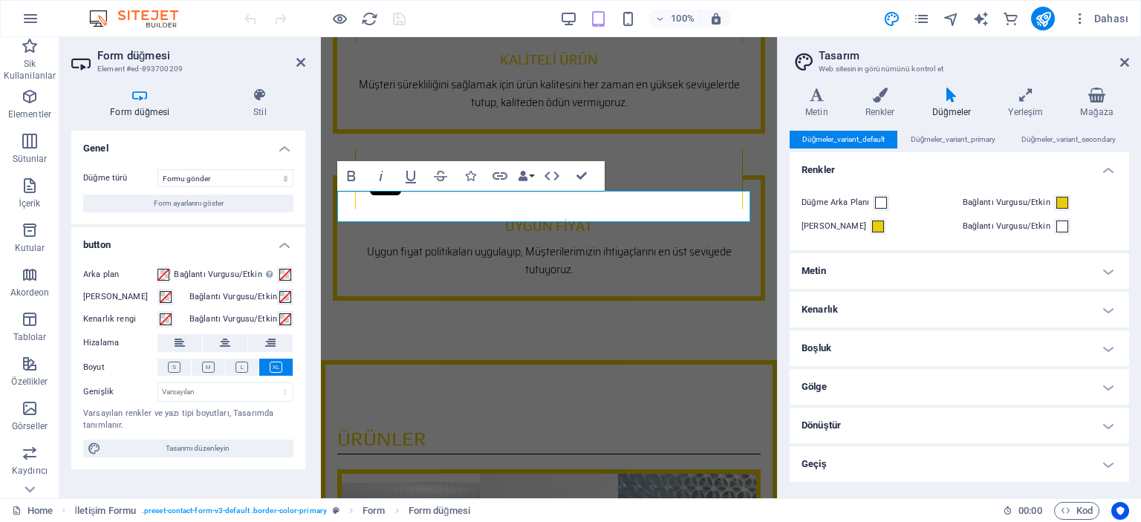
scroll to position [4663, 0]
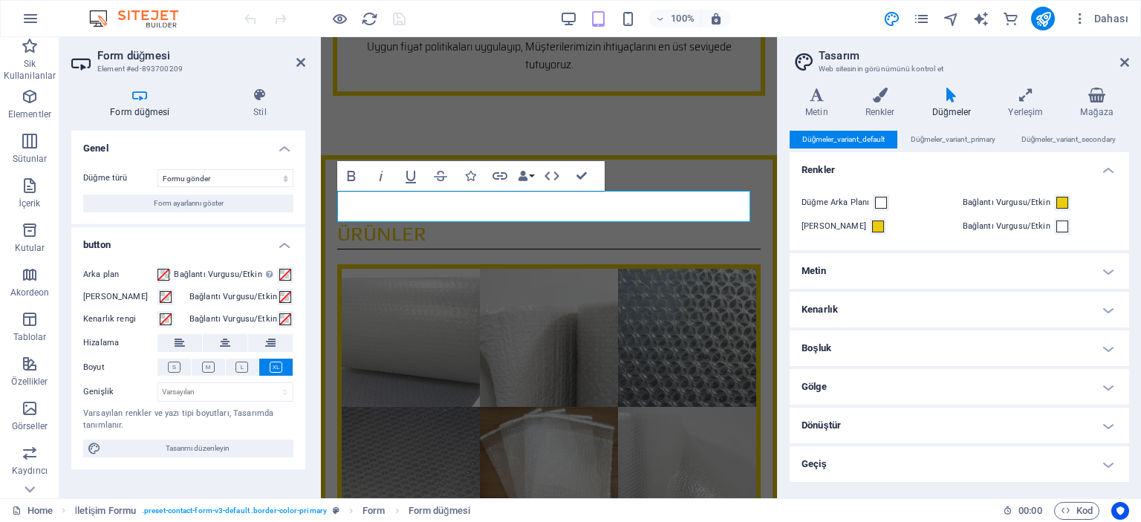
click at [847, 423] on h4 "Dönüştür" at bounding box center [960, 426] width 340 height 36
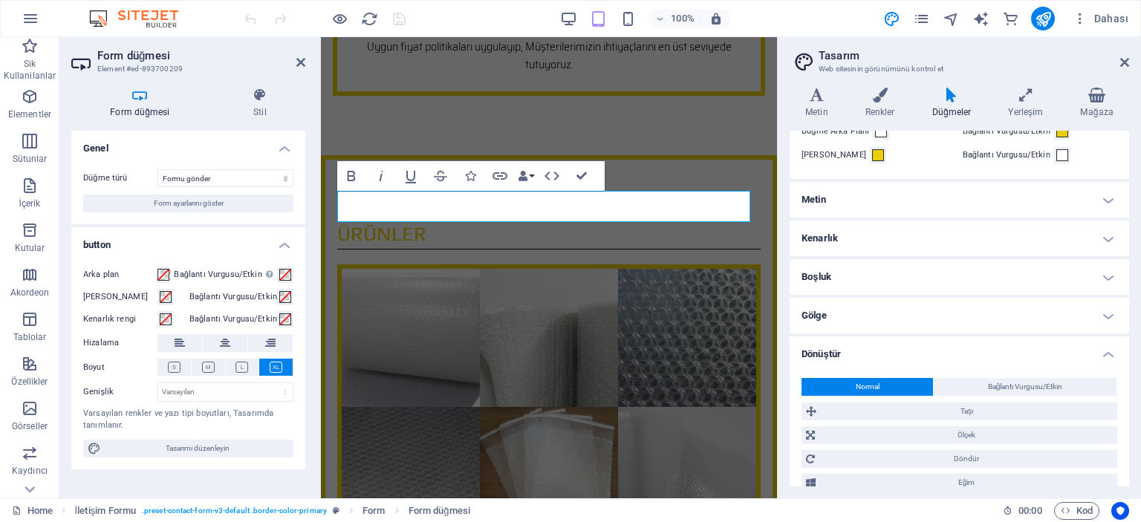
scroll to position [129, 0]
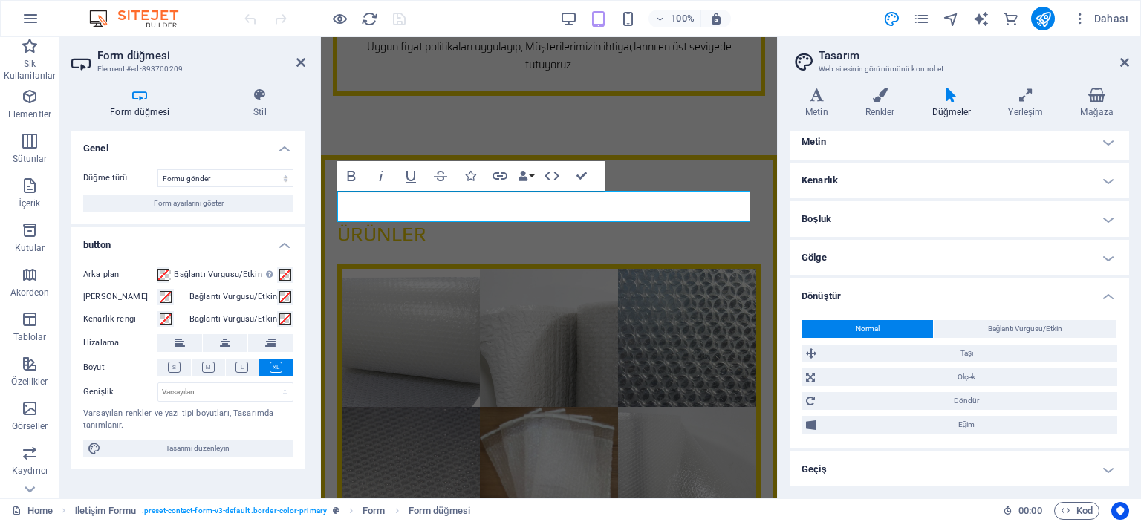
click at [872, 292] on h4 "Dönüştür" at bounding box center [960, 292] width 340 height 27
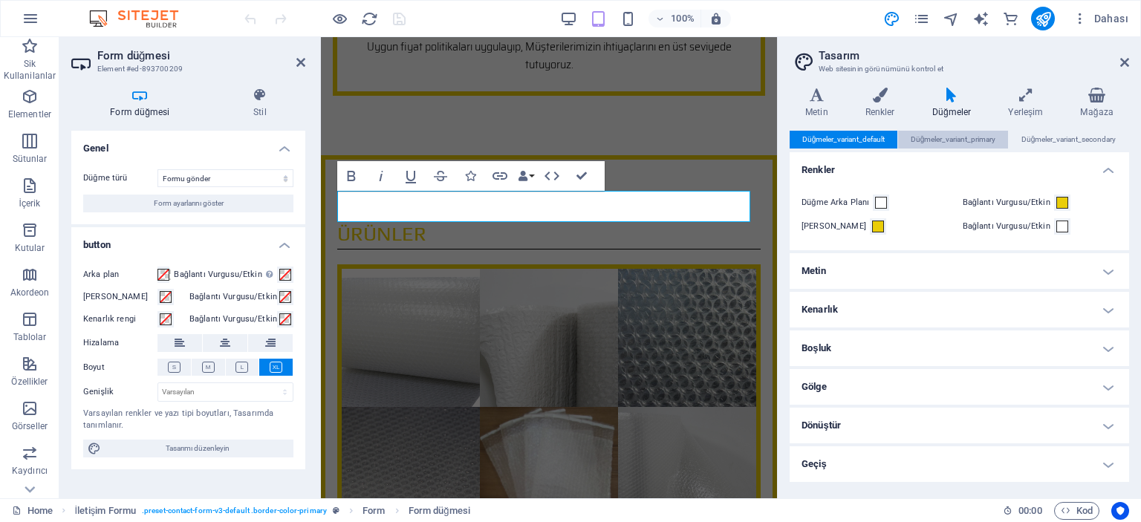
click at [953, 137] on span "Düğmeler_variant_primary" at bounding box center [953, 140] width 85 height 18
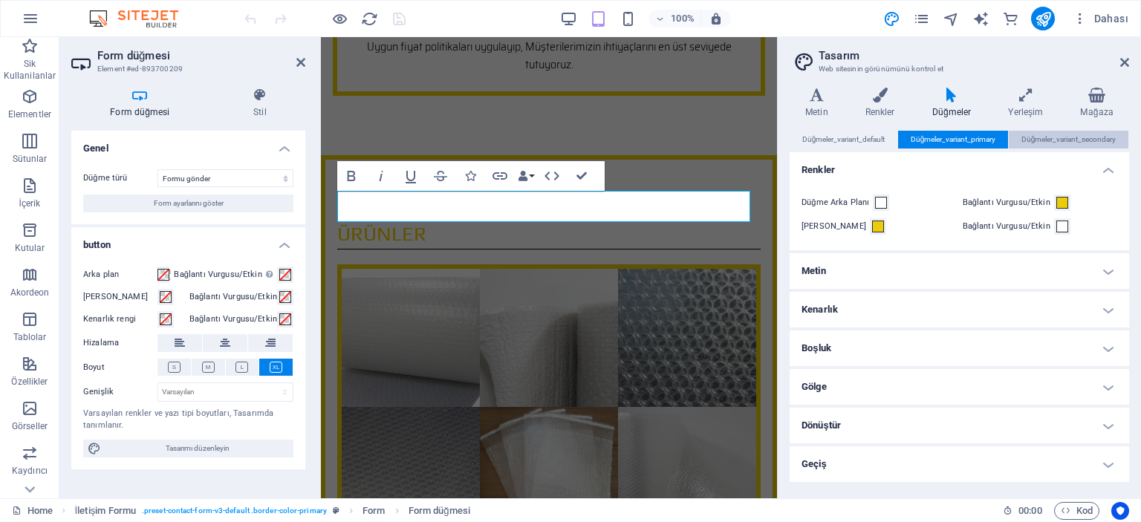
click at [1052, 135] on span "Düğmeler_variant_secondary" at bounding box center [1069, 140] width 95 height 18
click at [1125, 62] on icon at bounding box center [1125, 62] width 9 height 12
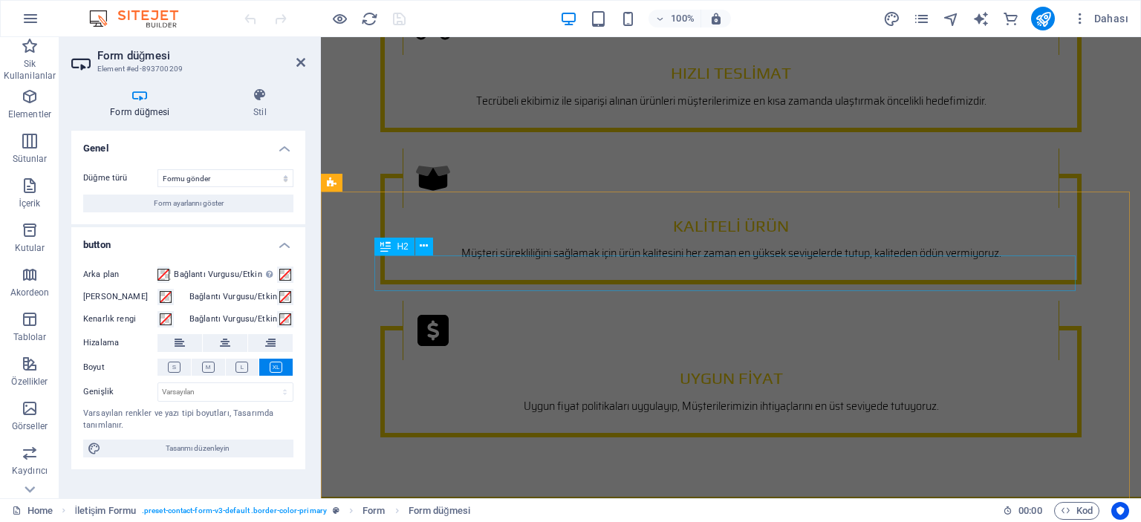
scroll to position [4013, 0]
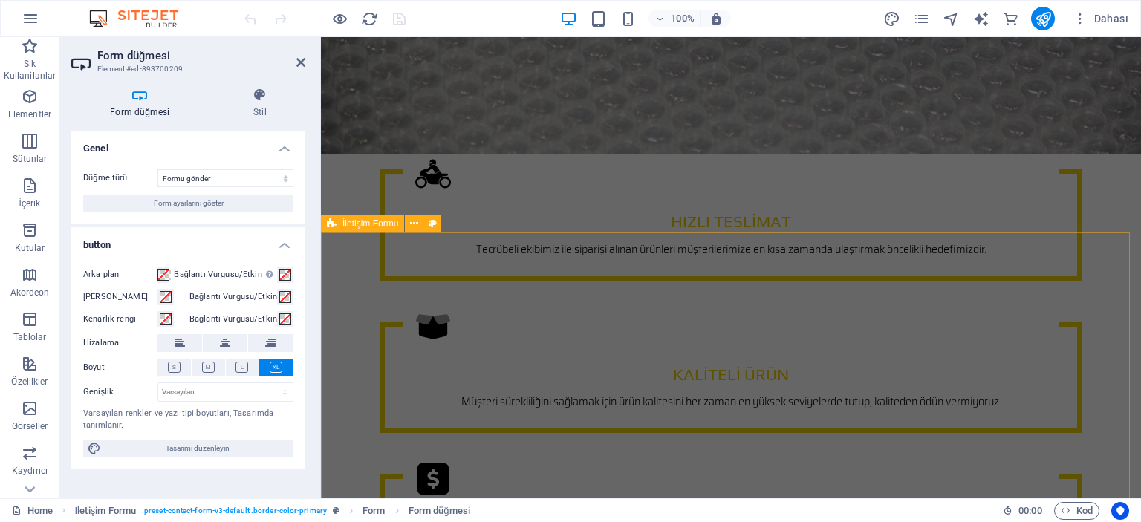
click at [371, 224] on span "İletişim Formu" at bounding box center [371, 223] width 56 height 9
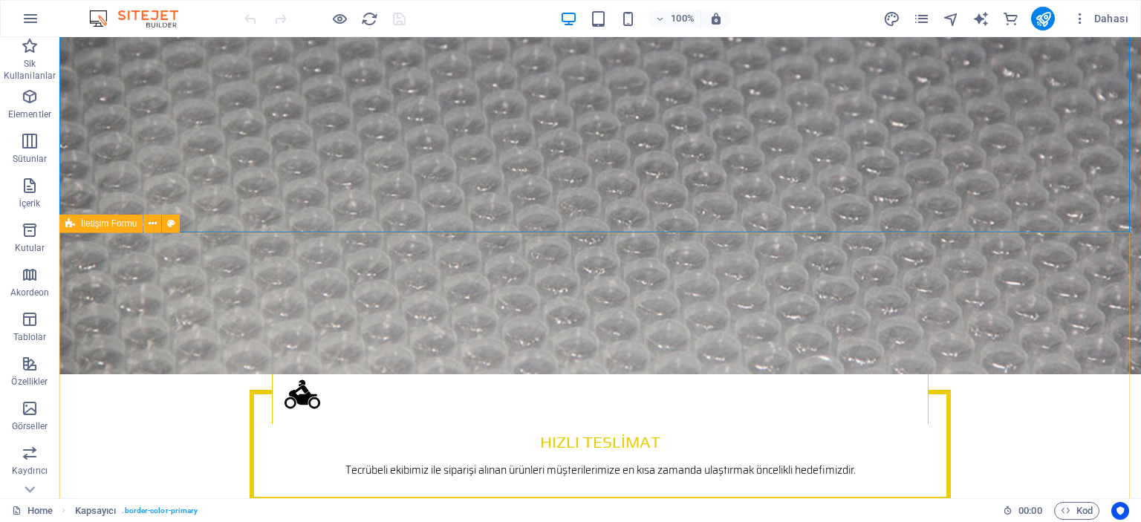
click at [110, 221] on span "İletişim Formu" at bounding box center [109, 223] width 56 height 9
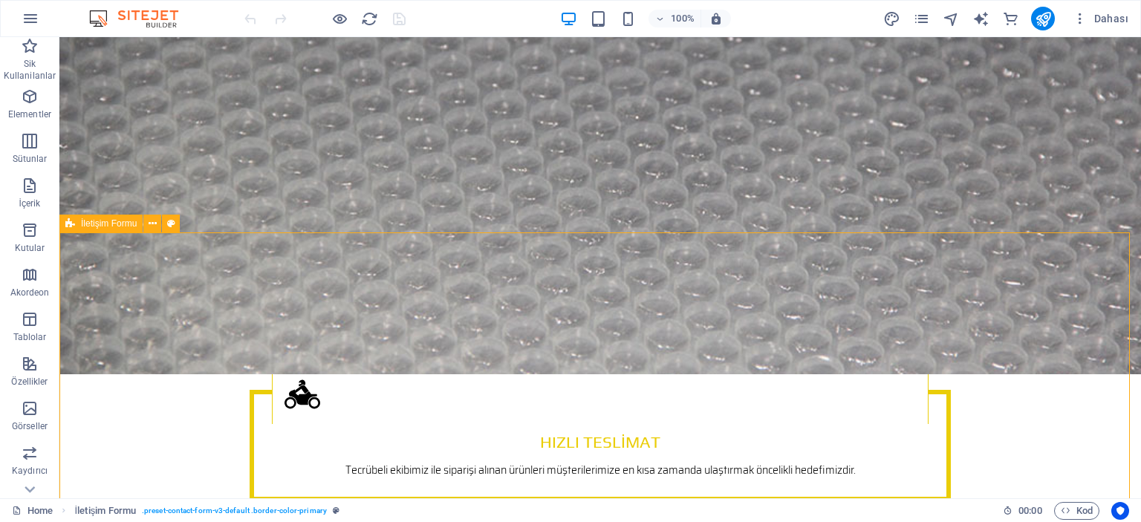
click at [110, 221] on span "İletişim Formu" at bounding box center [109, 223] width 56 height 9
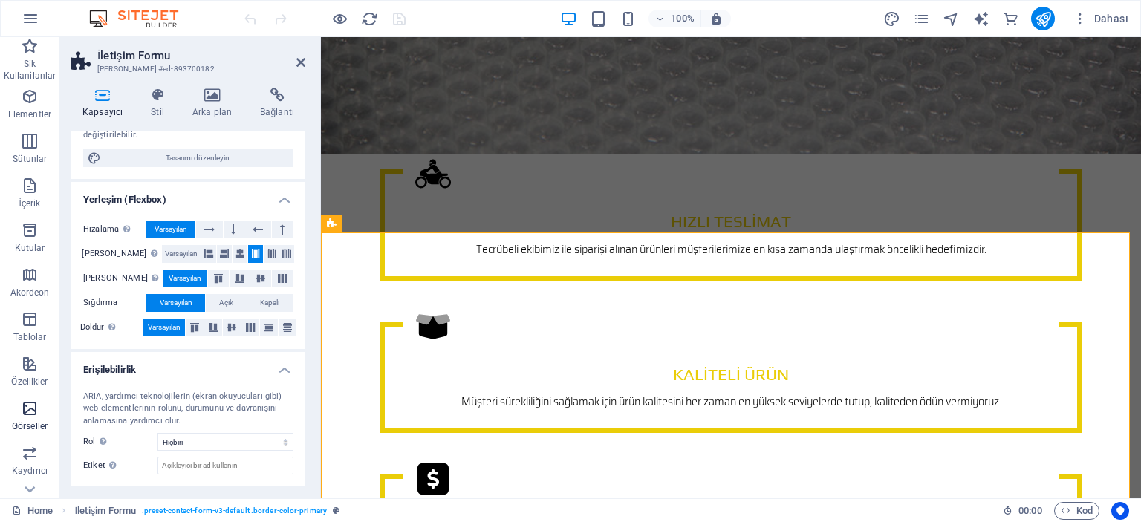
scroll to position [251, 0]
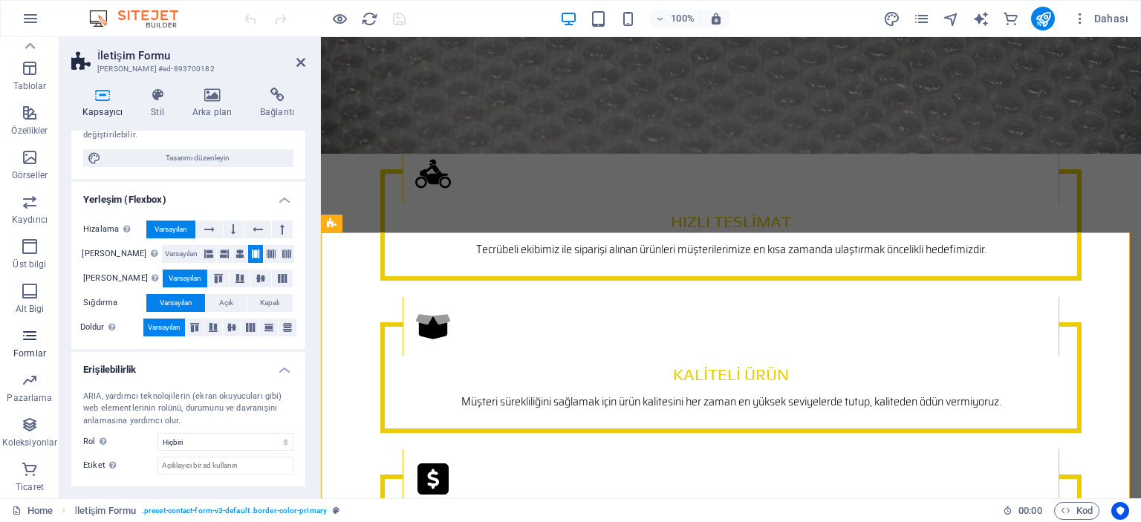
click at [30, 341] on icon "button" at bounding box center [30, 336] width 18 height 18
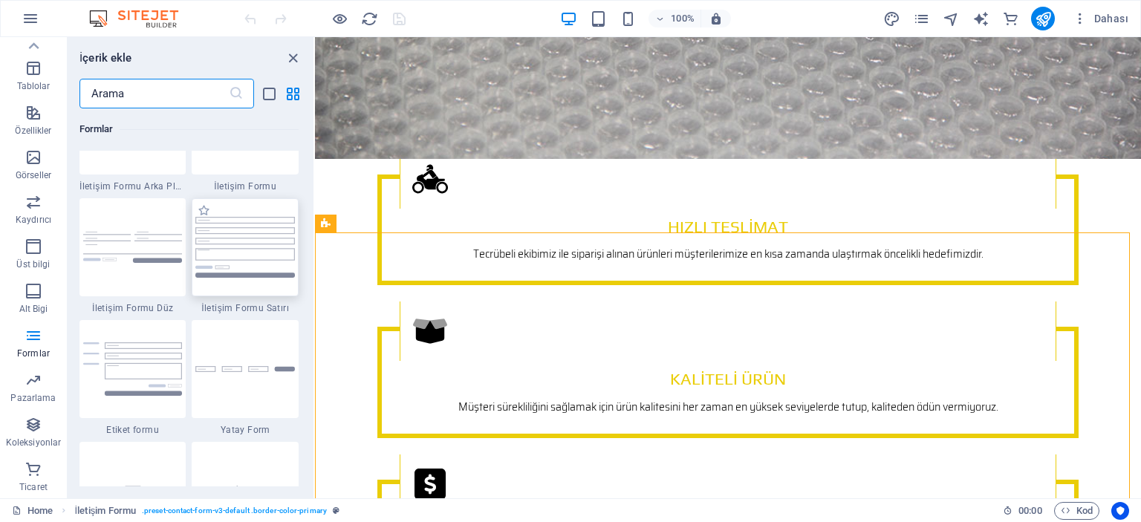
scroll to position [10849, 0]
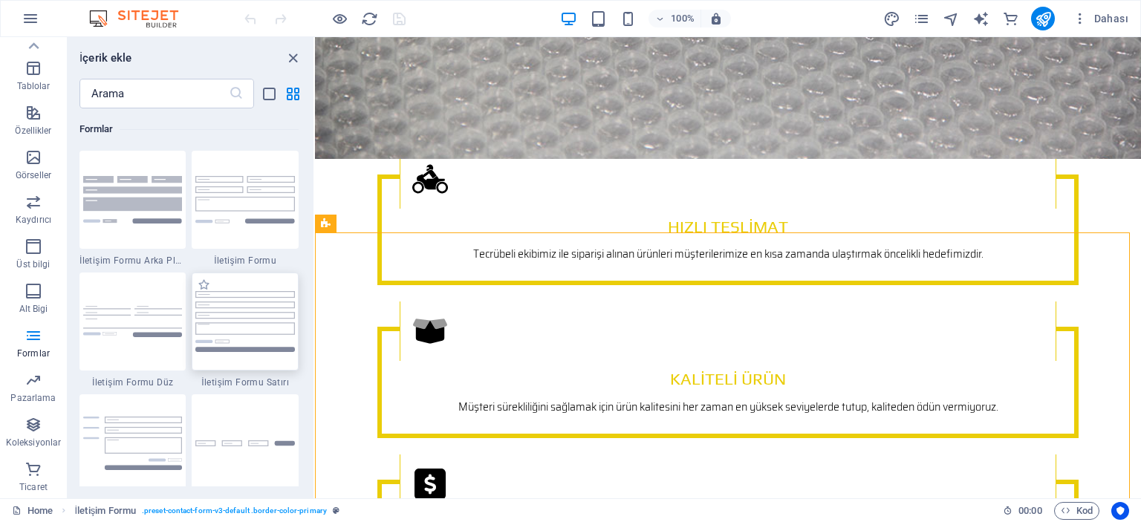
click at [244, 317] on img at bounding box center [245, 321] width 100 height 61
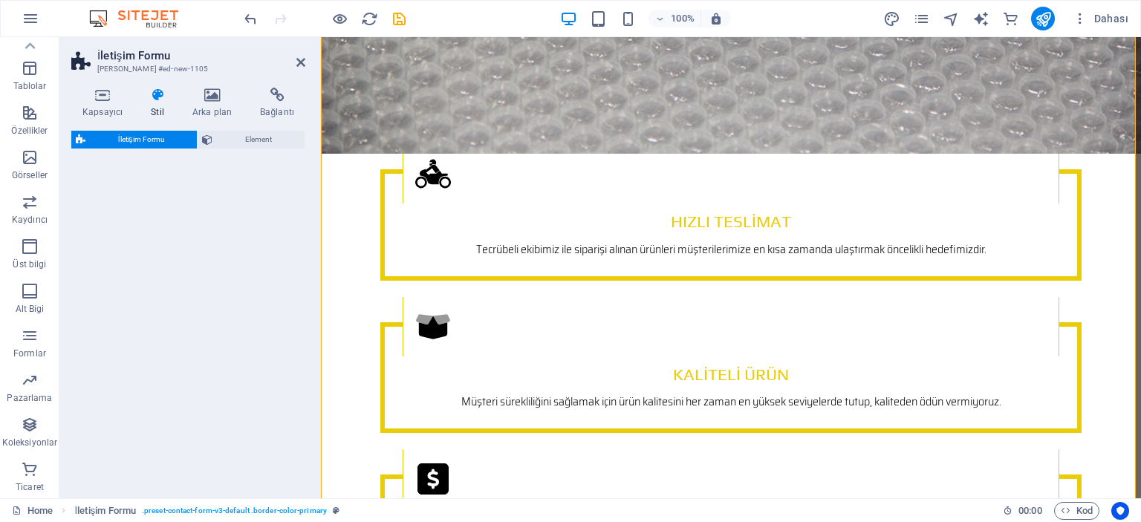
select select "rem"
select select "preset-contact-form-v3-row"
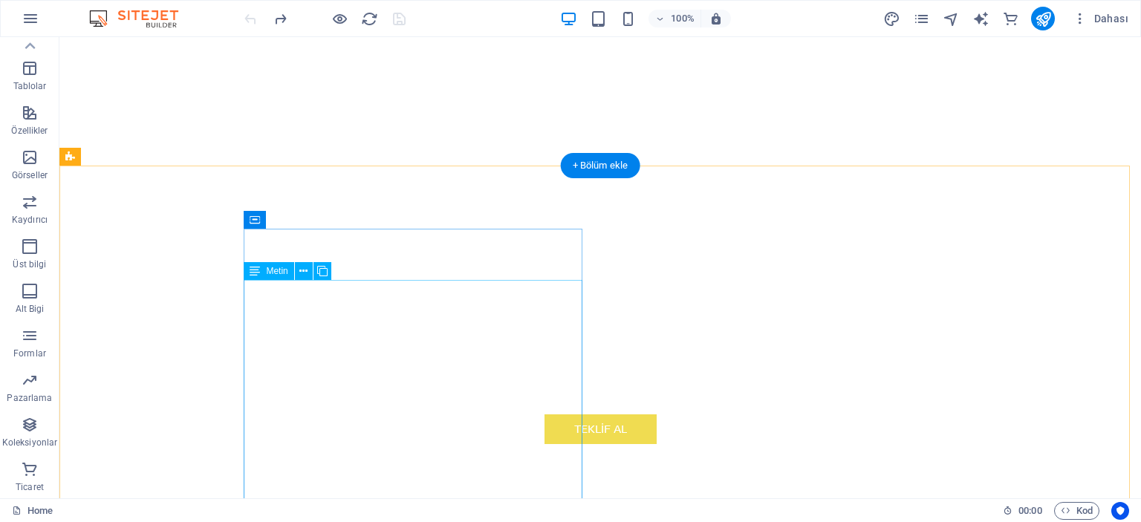
scroll to position [0, 0]
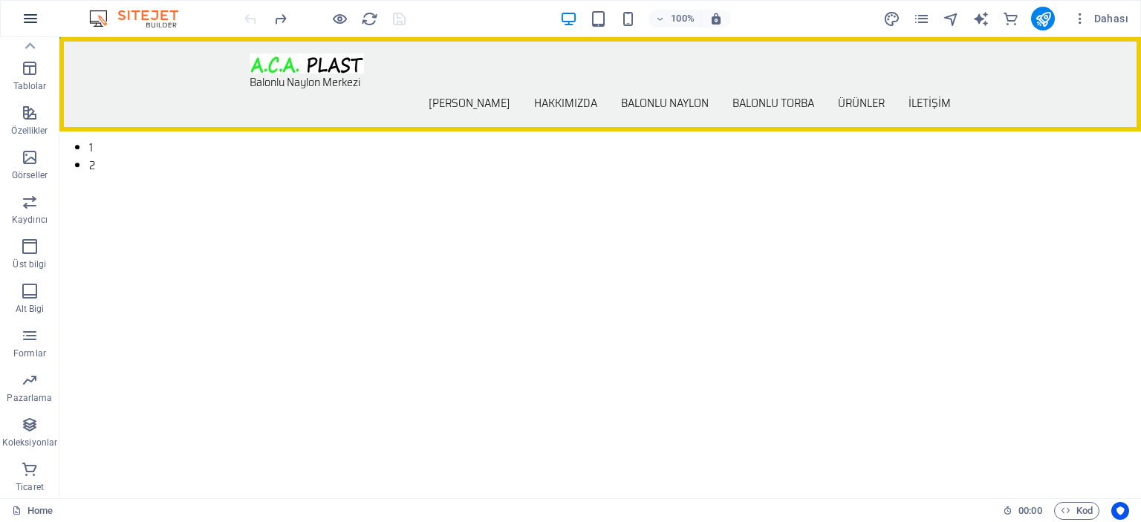
click at [30, 17] on icon "button" at bounding box center [31, 19] width 18 height 18
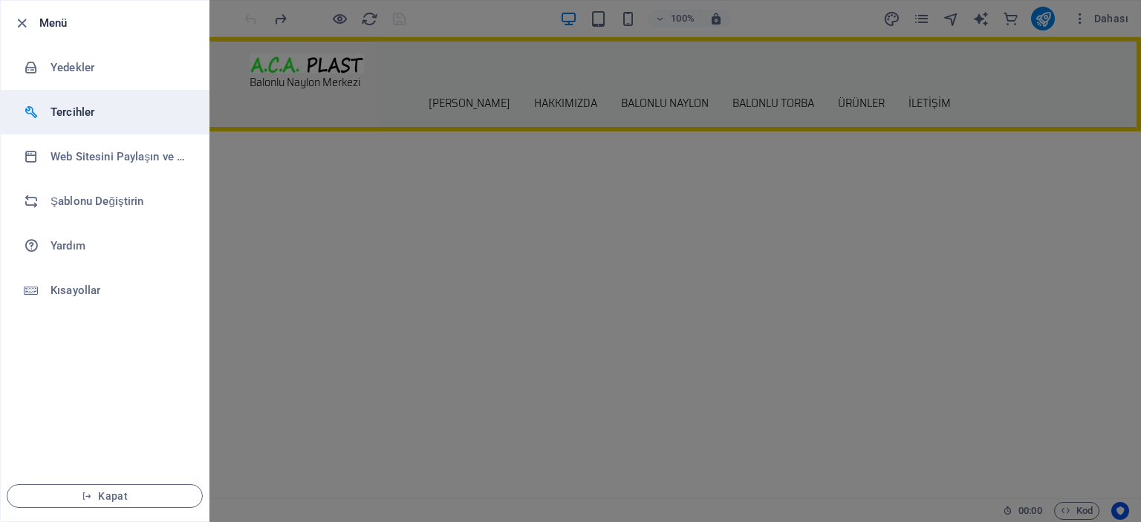
click at [78, 106] on h6 "Tercihler" at bounding box center [119, 112] width 137 height 18
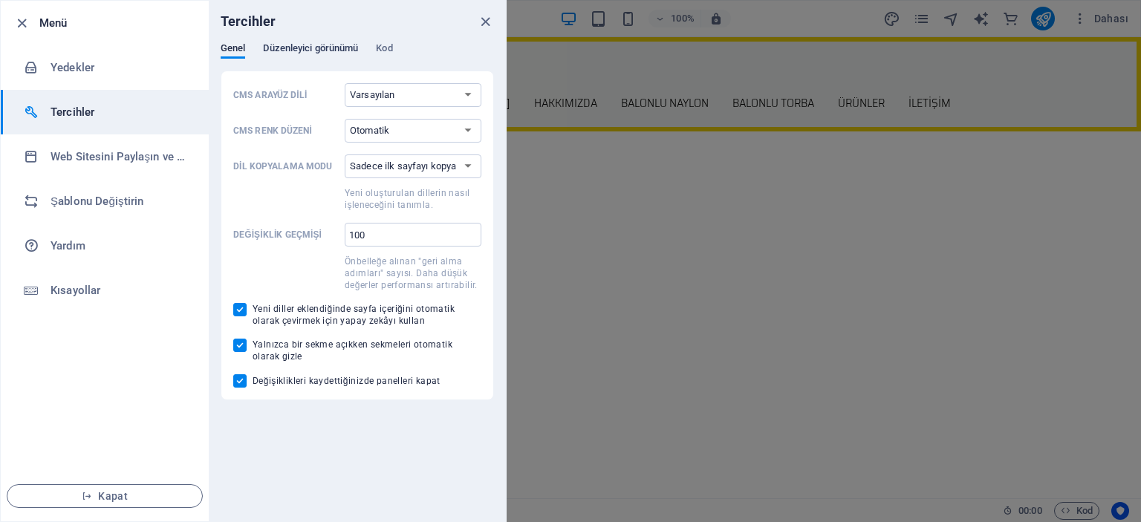
click at [307, 44] on span "Düzenleyici görünümü" at bounding box center [310, 49] width 95 height 21
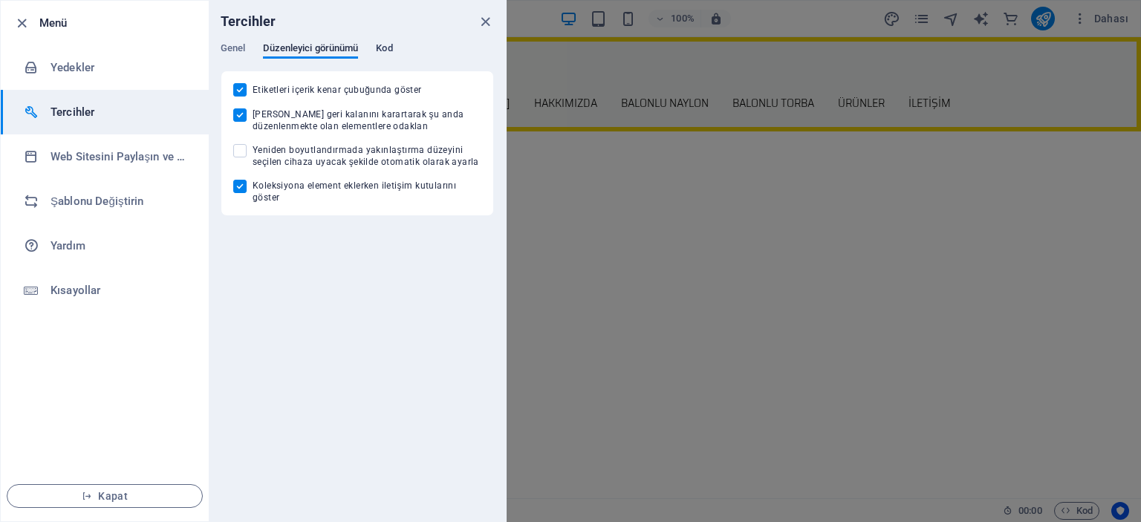
click at [387, 45] on span "Kod" at bounding box center [384, 49] width 16 height 21
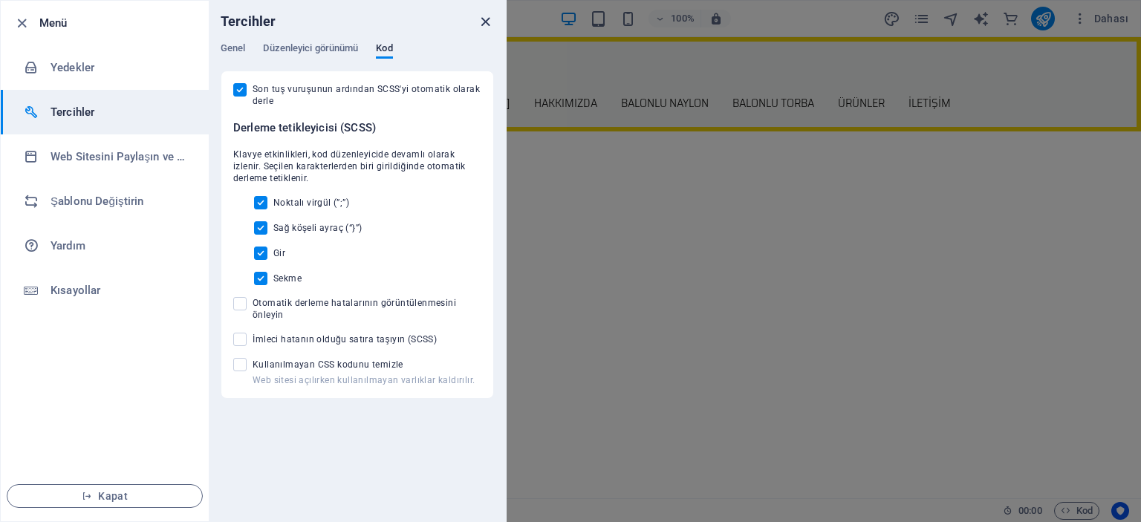
click at [482, 19] on icon "close" at bounding box center [485, 21] width 17 height 17
